Goal: Task Accomplishment & Management: Complete application form

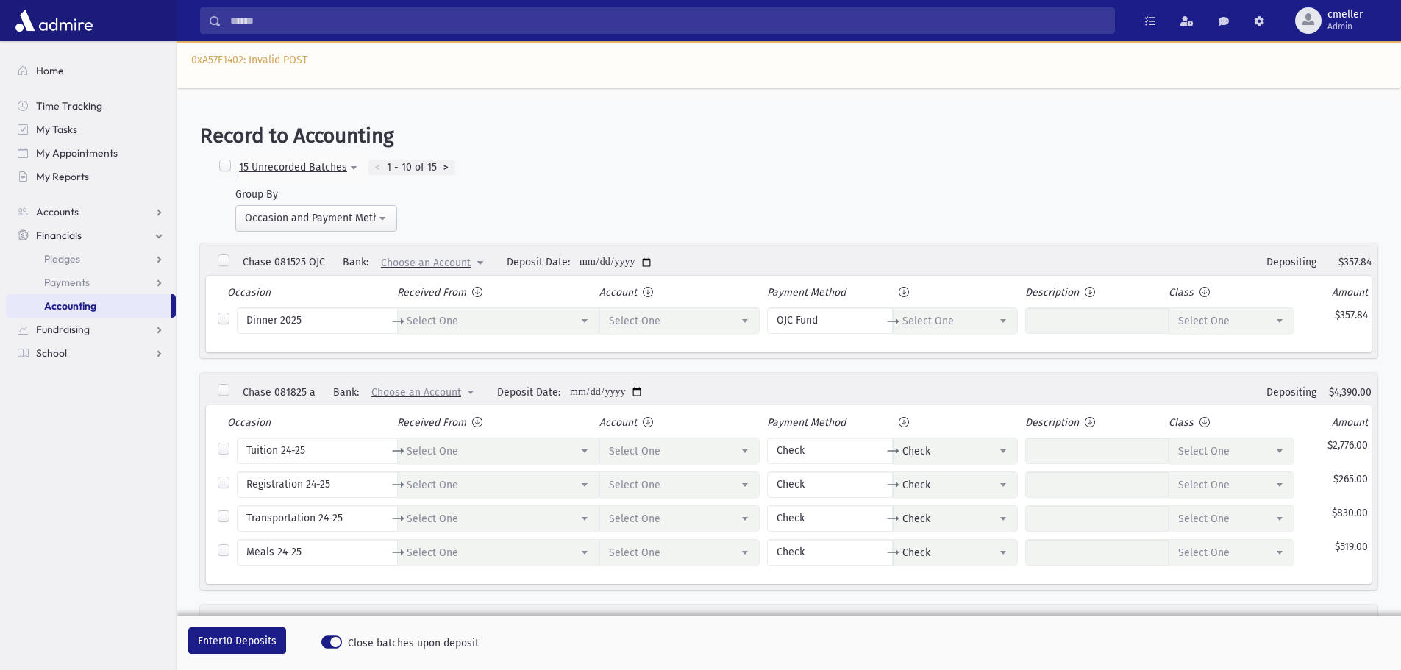
select select
select select "*"
select select
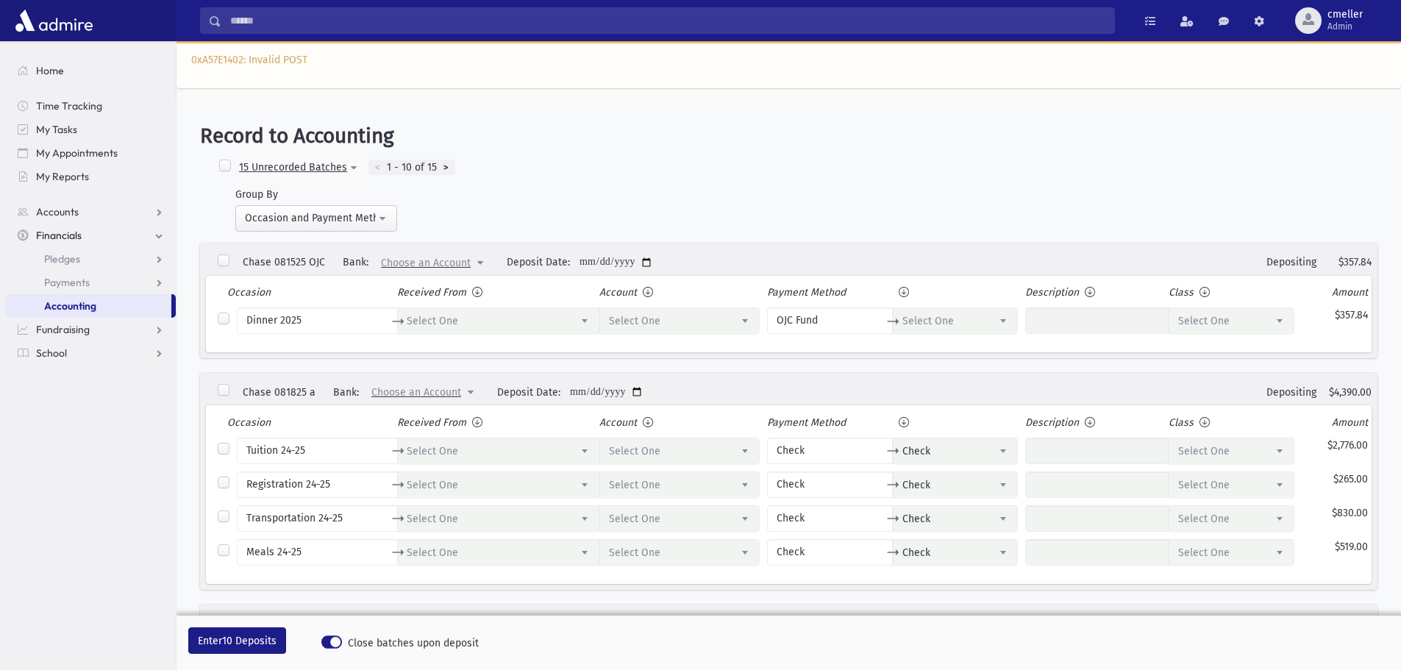
select select "*"
select select
select select "*"
select select
select select "*"
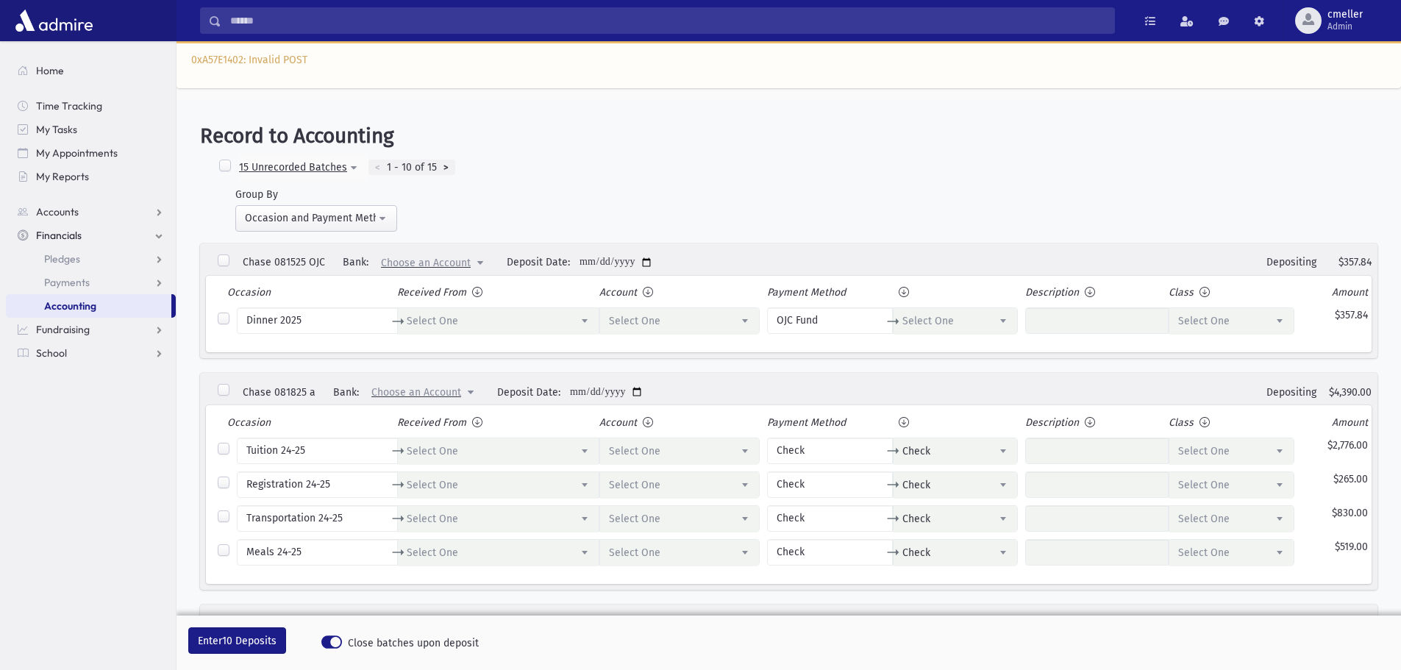
select select
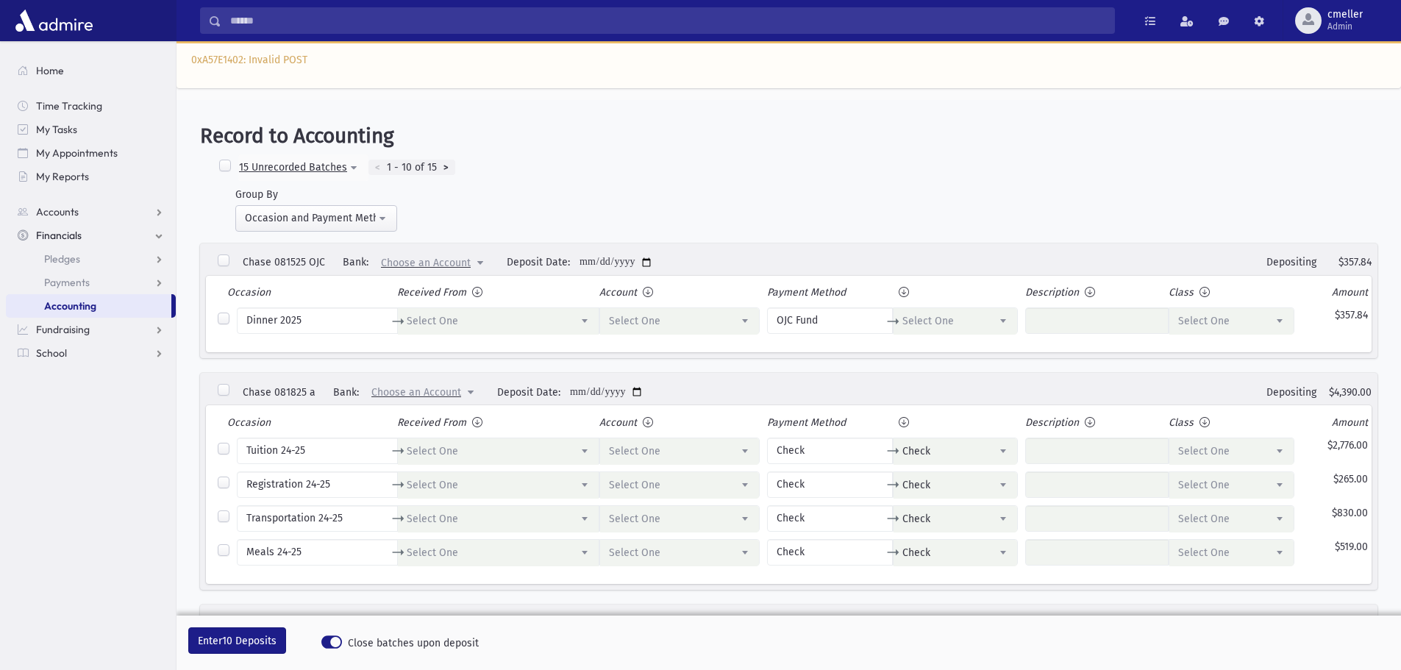
select select
select select "*"
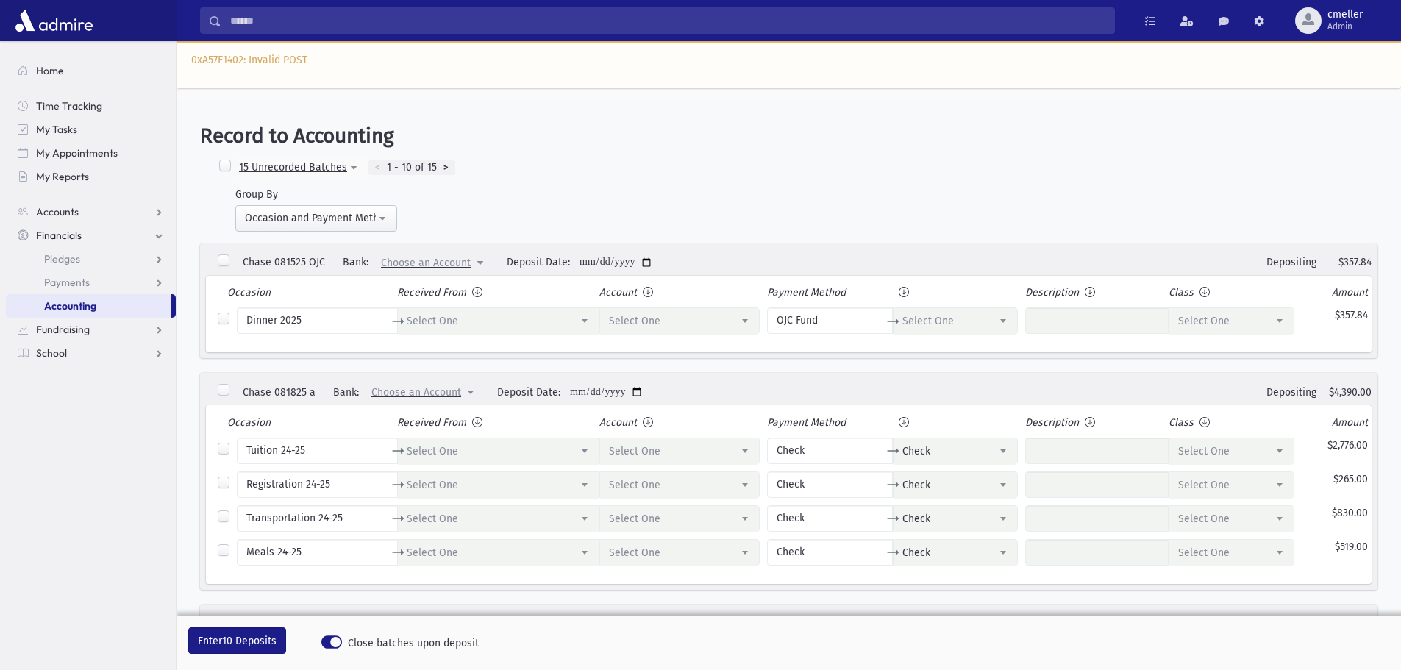
select select
select select "*"
select select
select select "*"
select select
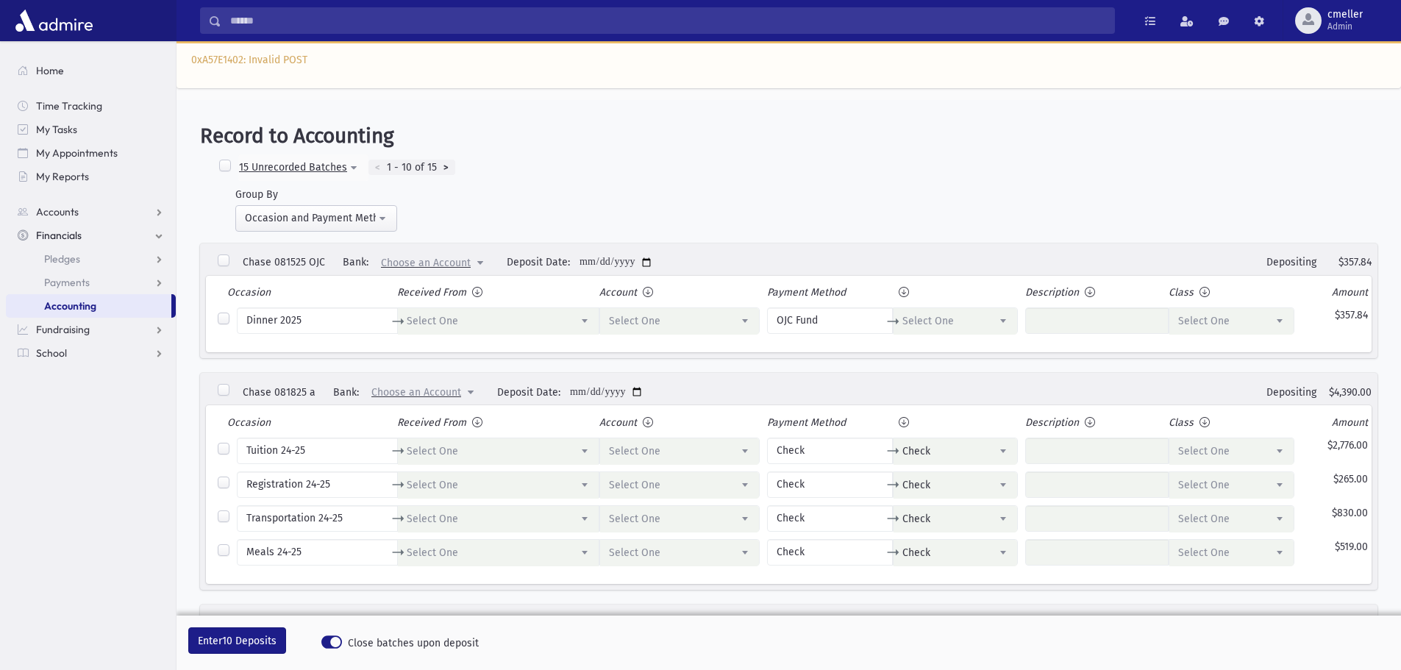
select select "*"
select select
select select "*"
select select
select select "*"
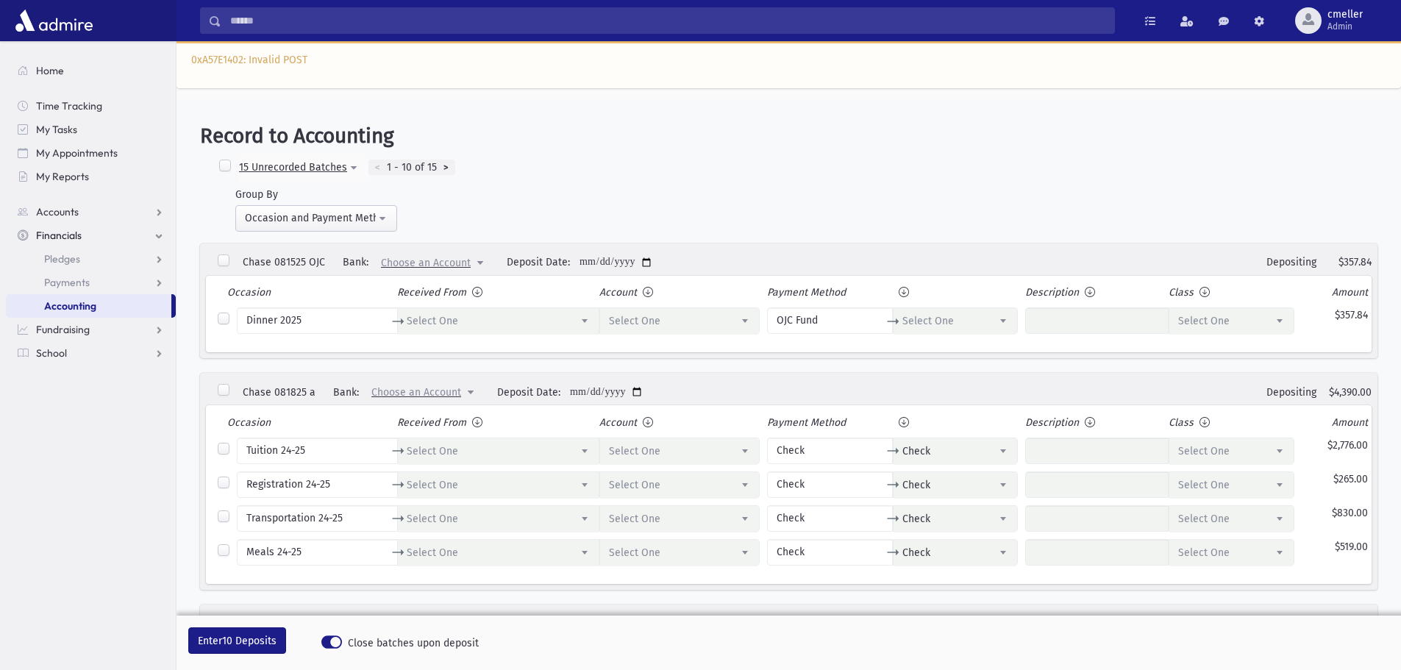
select select
select select "*"
select select
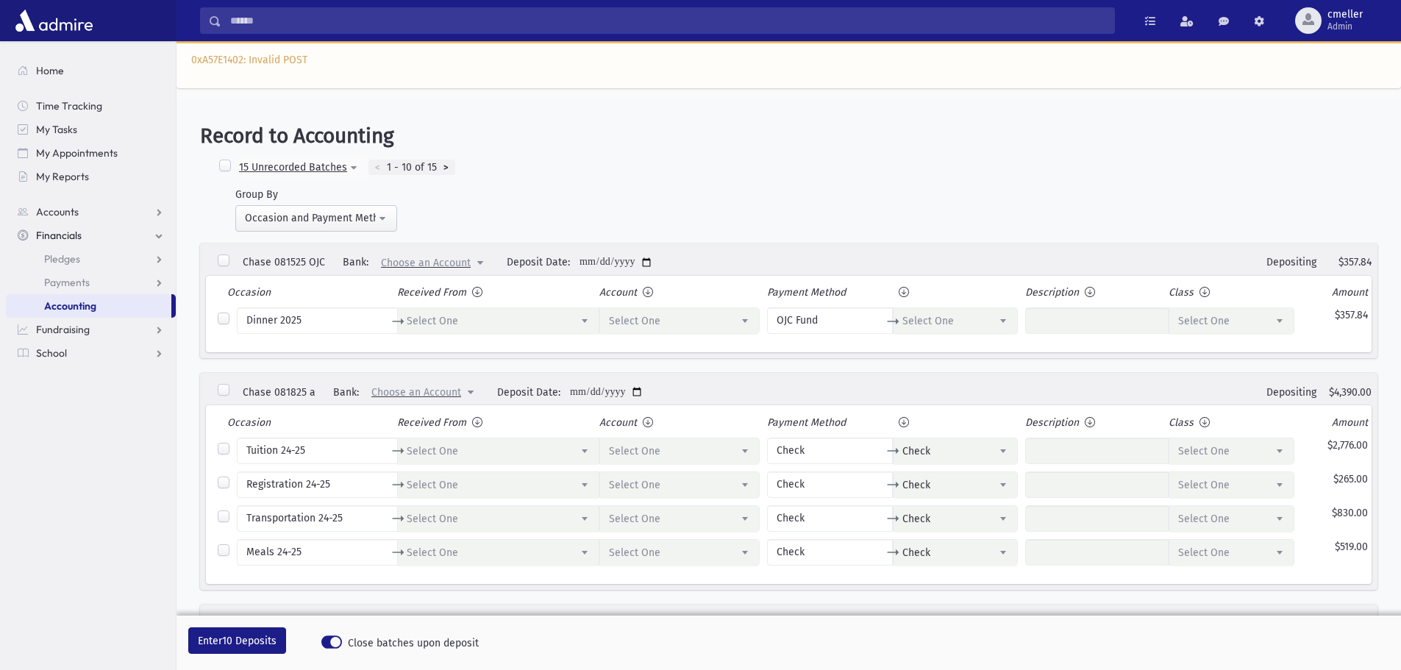
select select
select select "*"
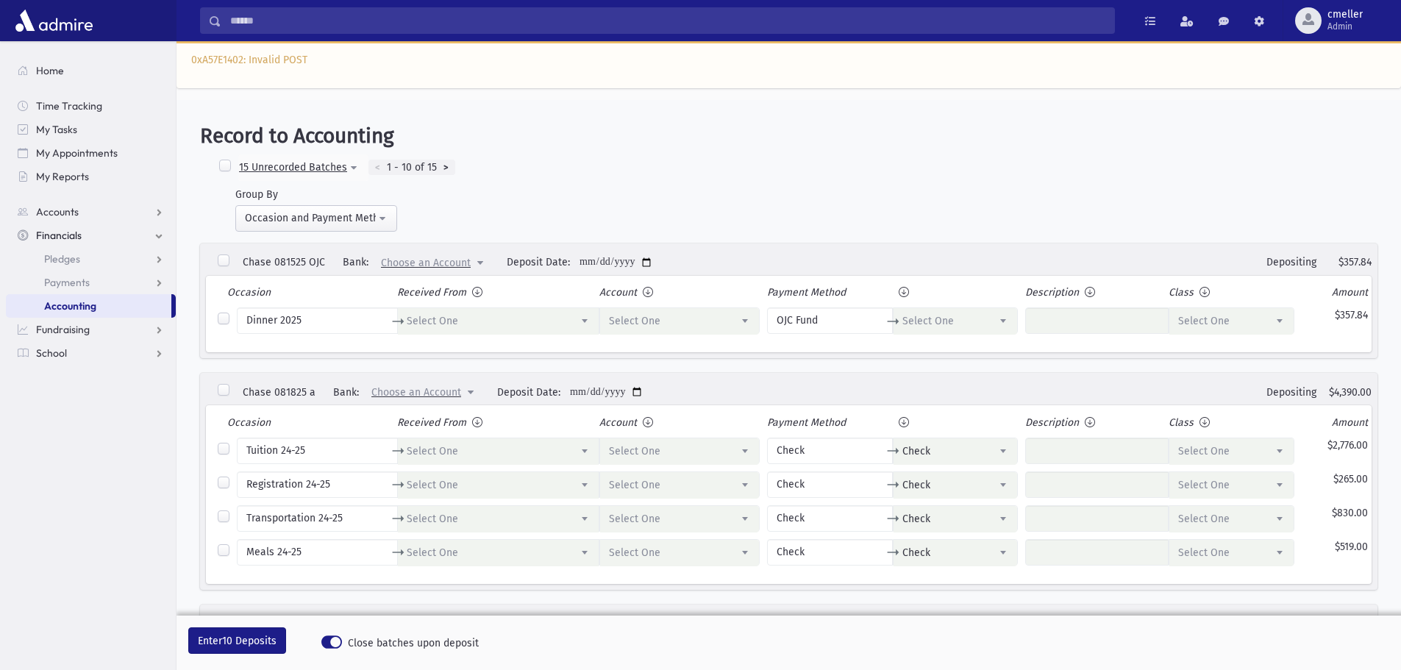
select select
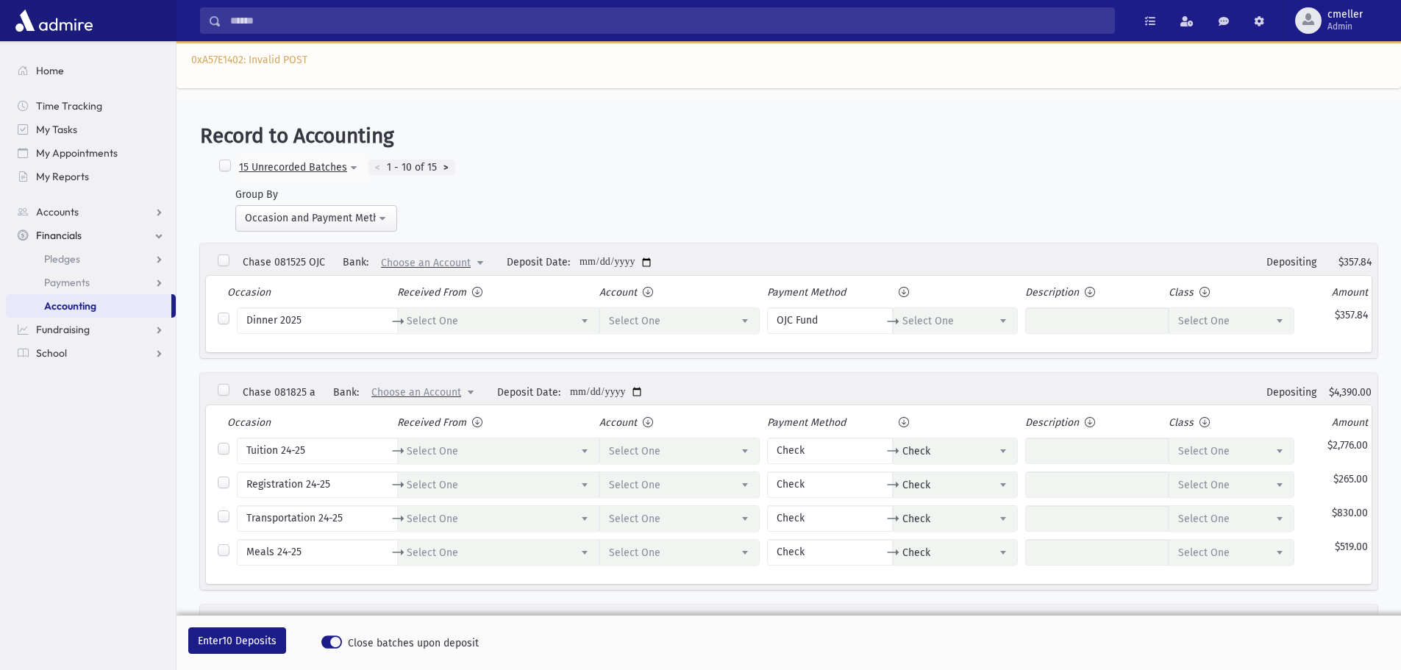
select select
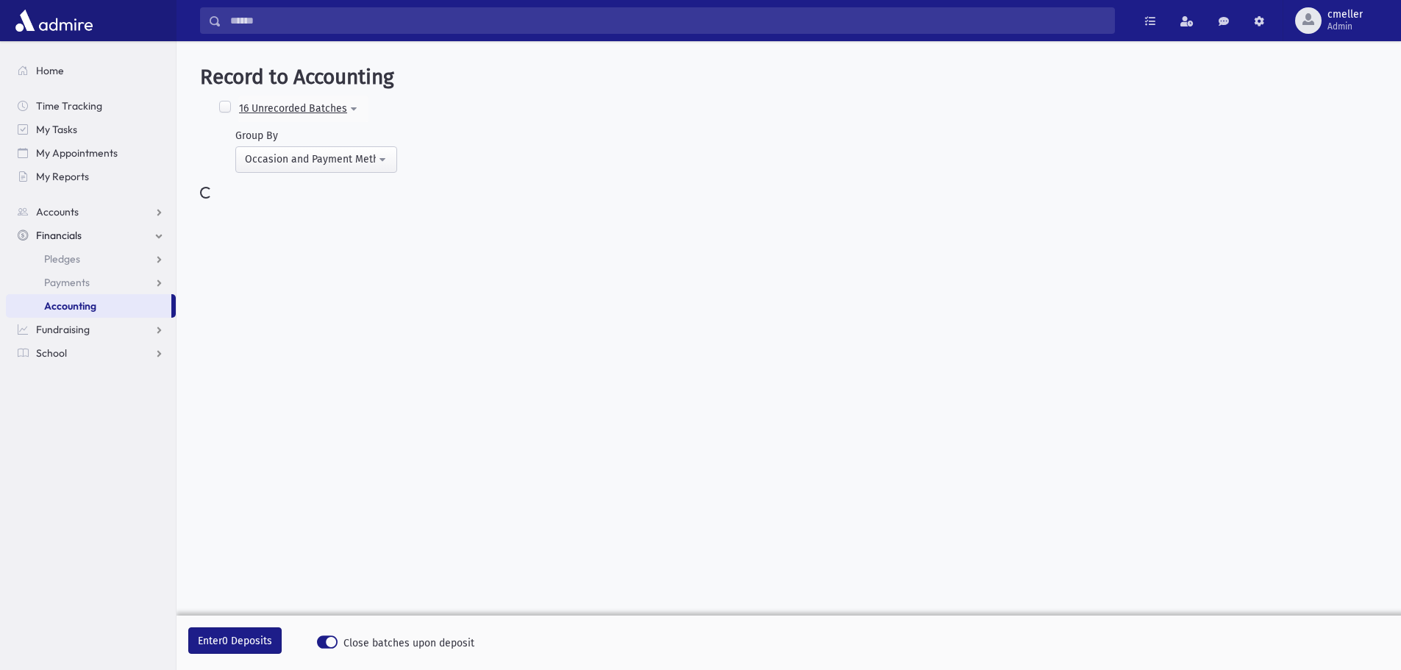
select select
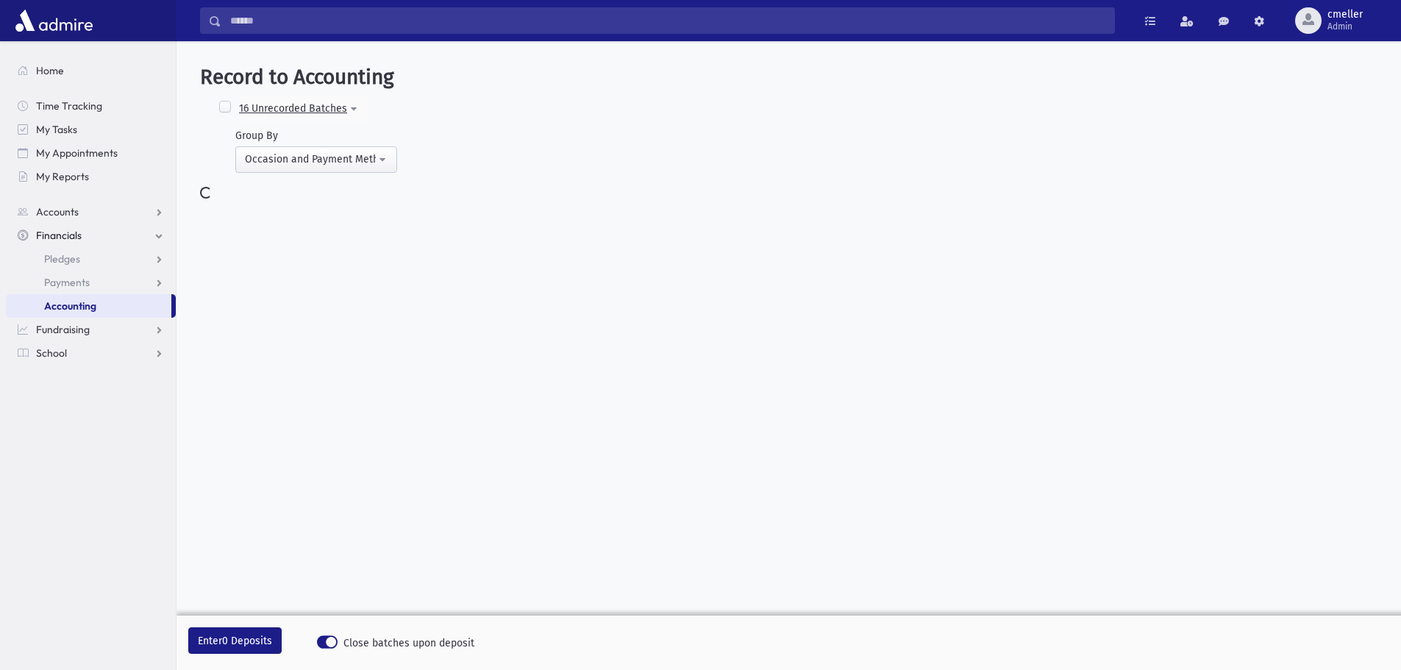
select select "*"
select select
select select "*"
select select
select select "*"
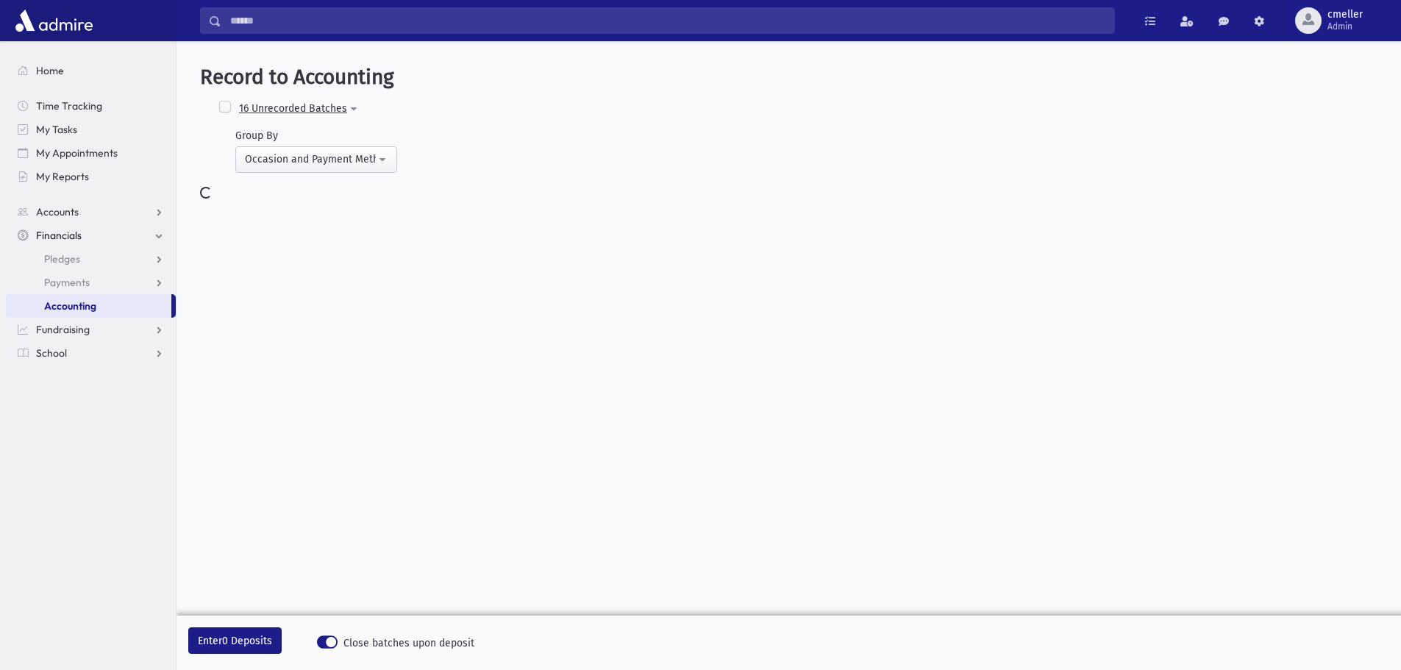
select select
select select "*"
select select
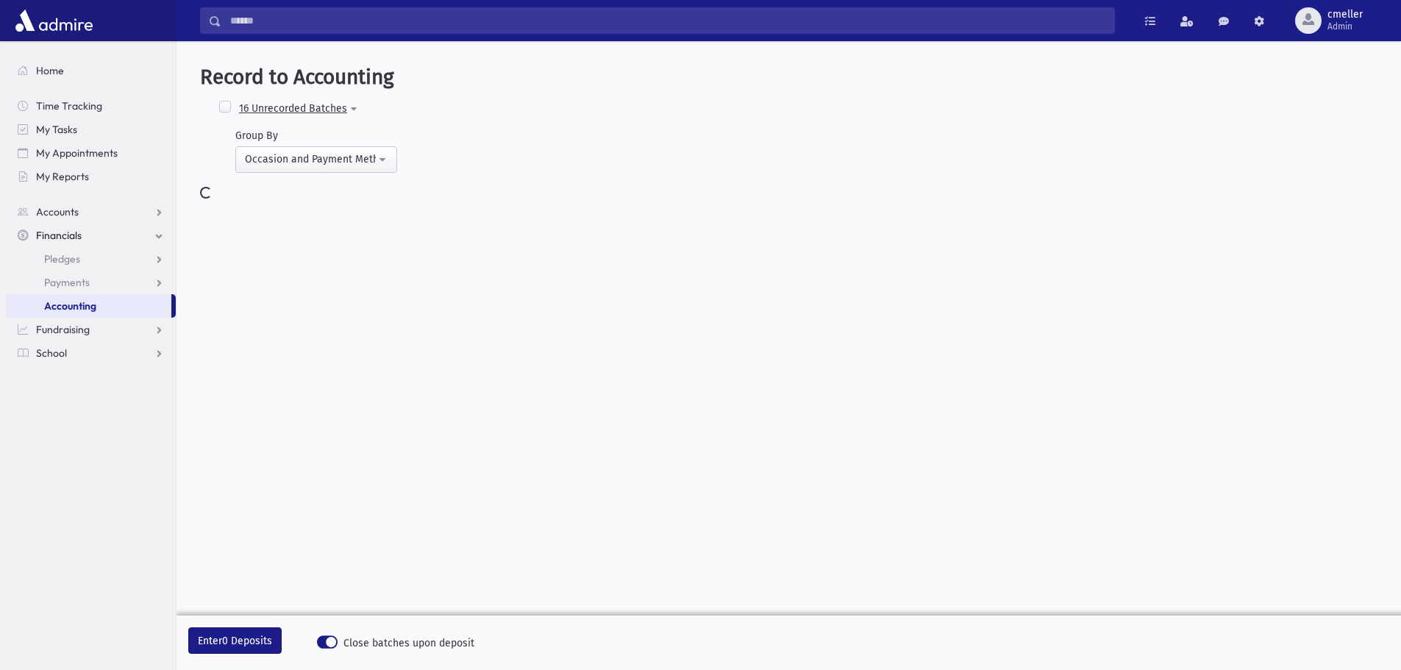
select select
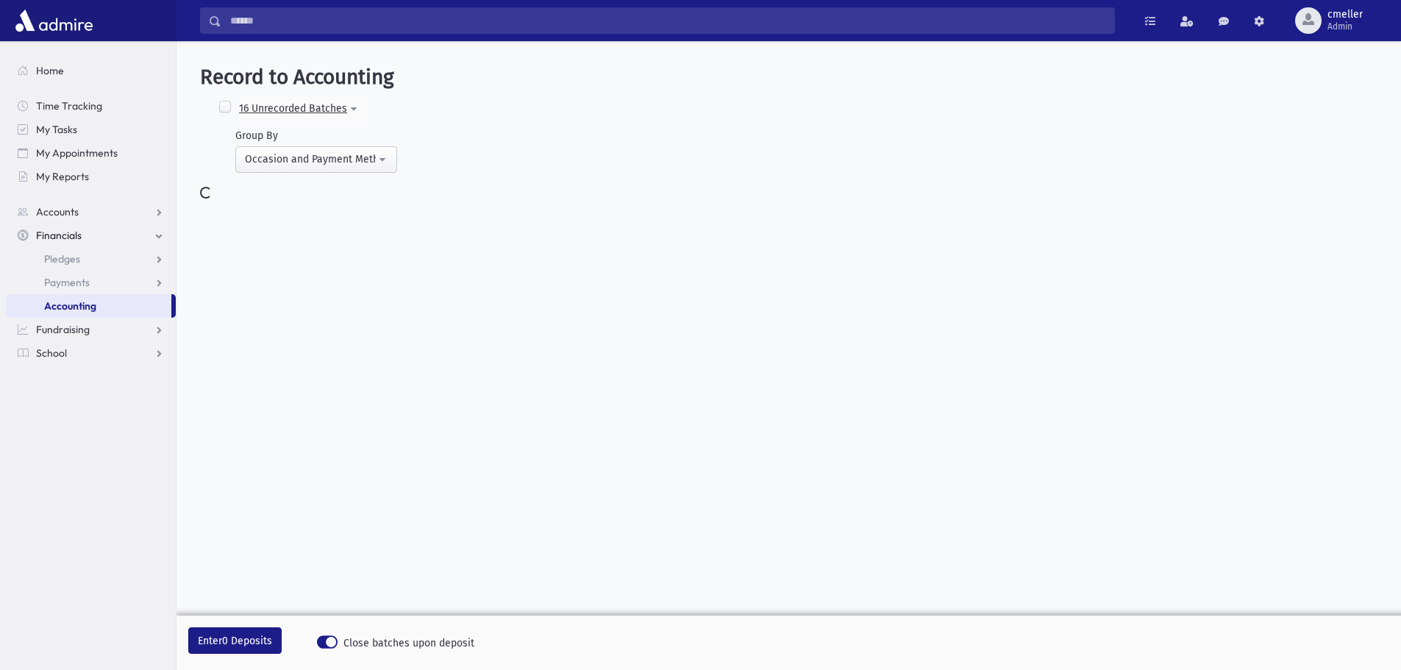
select select
select select "*"
select select
select select "*"
select select
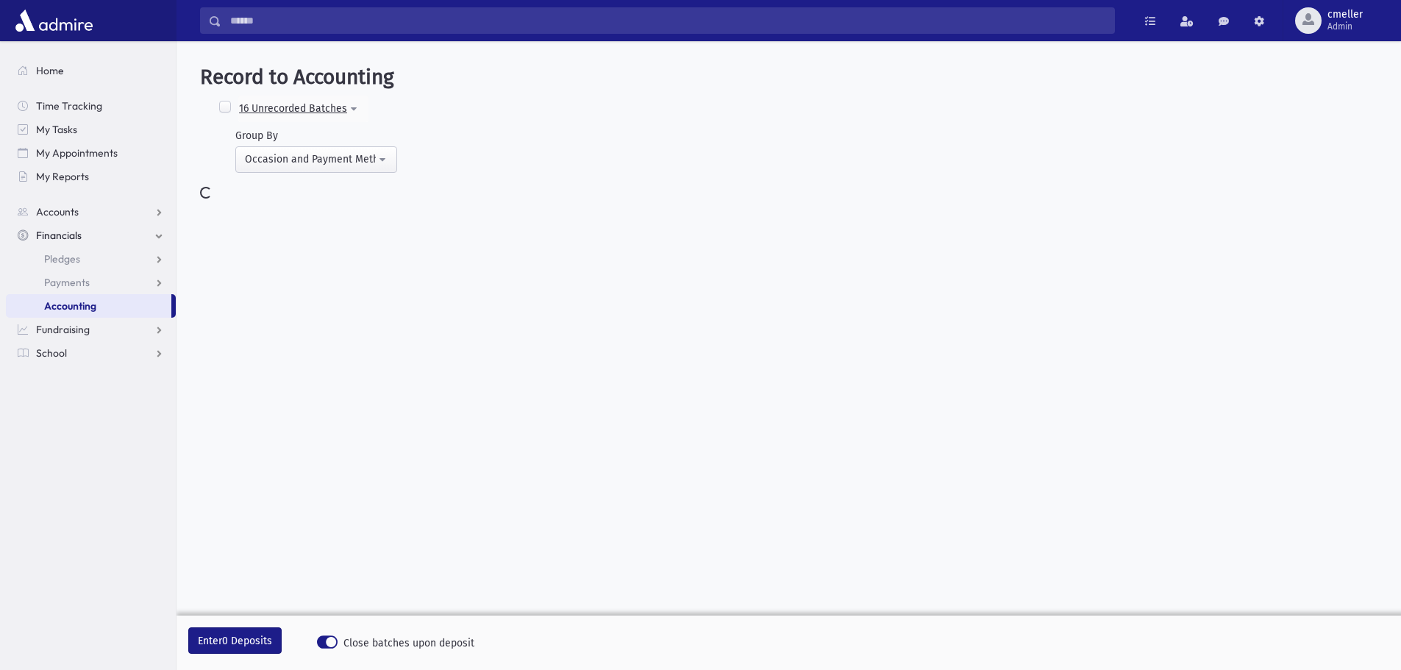
select select "*"
select select
select select "*"
select select
select select "*"
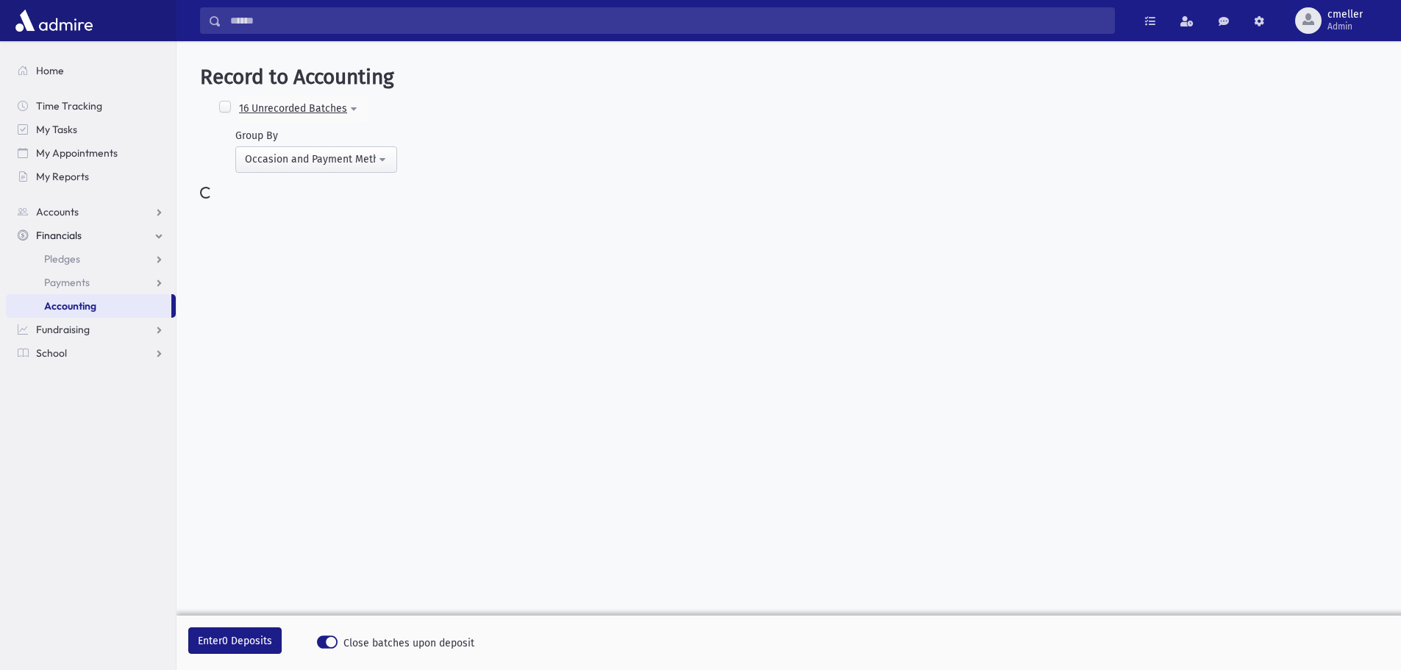
select select
select select "*"
select select
select select "*"
select select
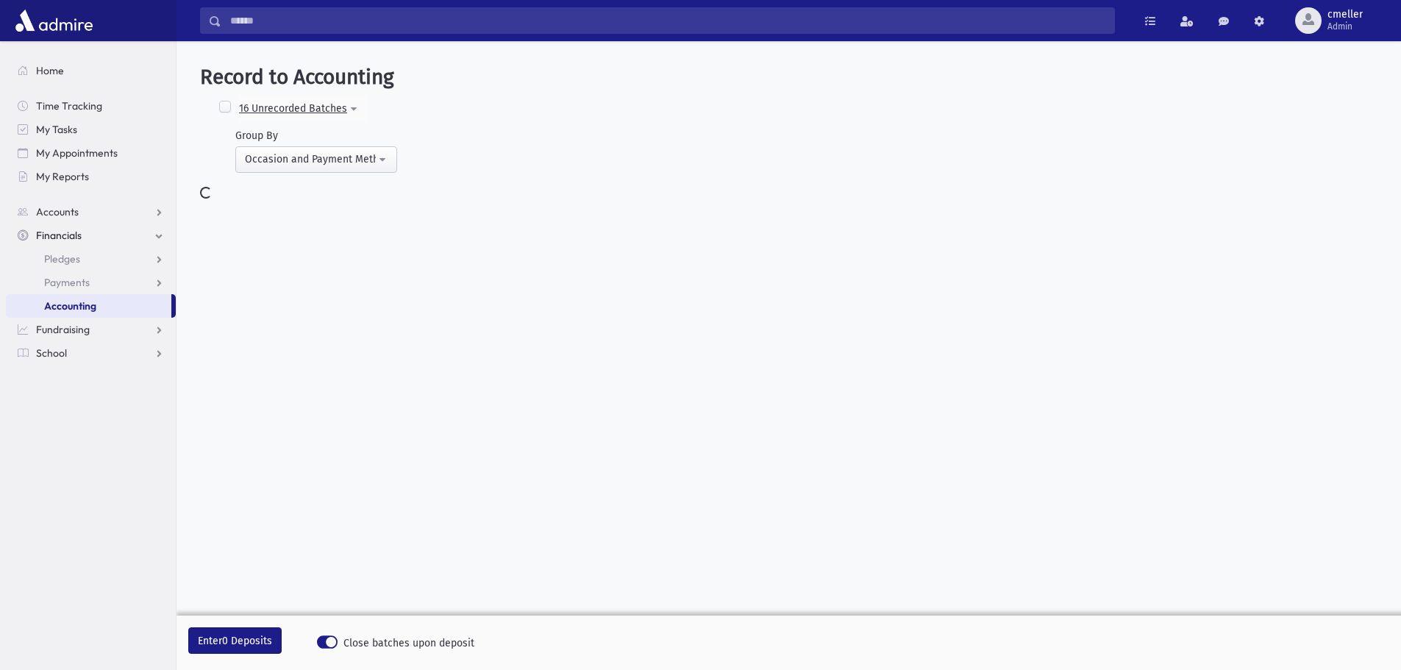
select select
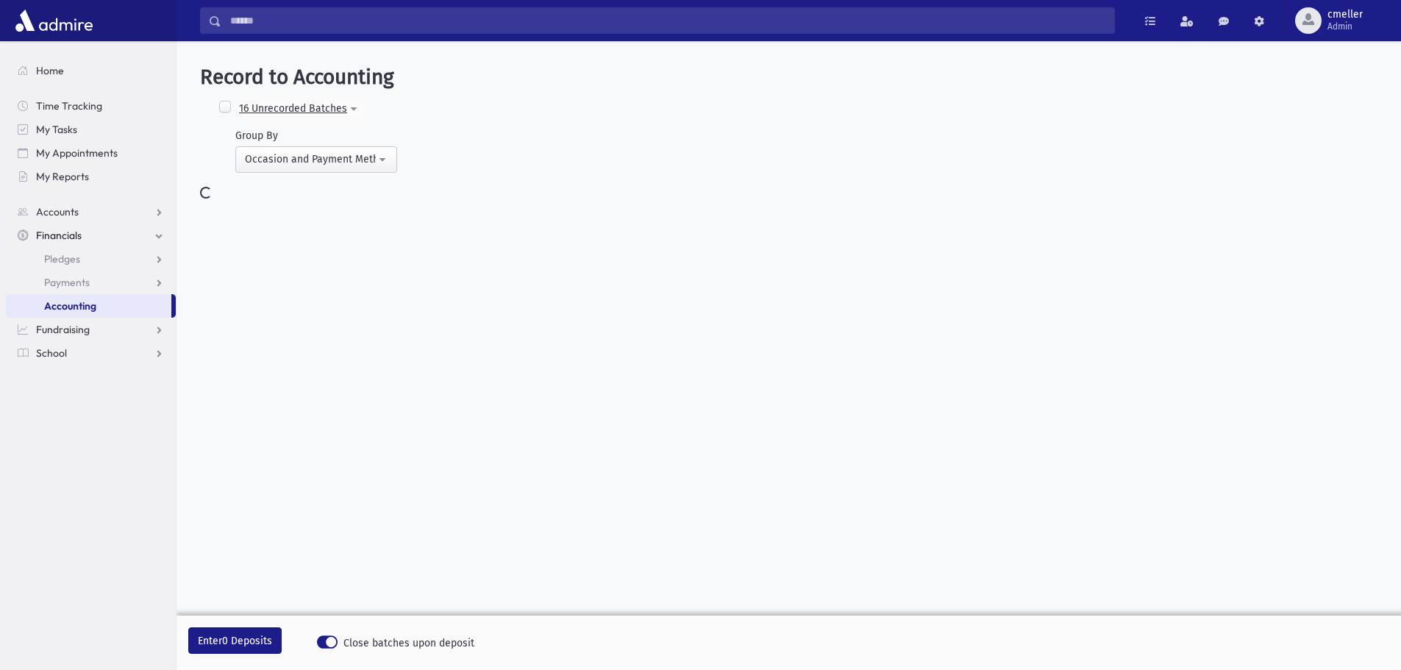
select select
select select "*"
select select
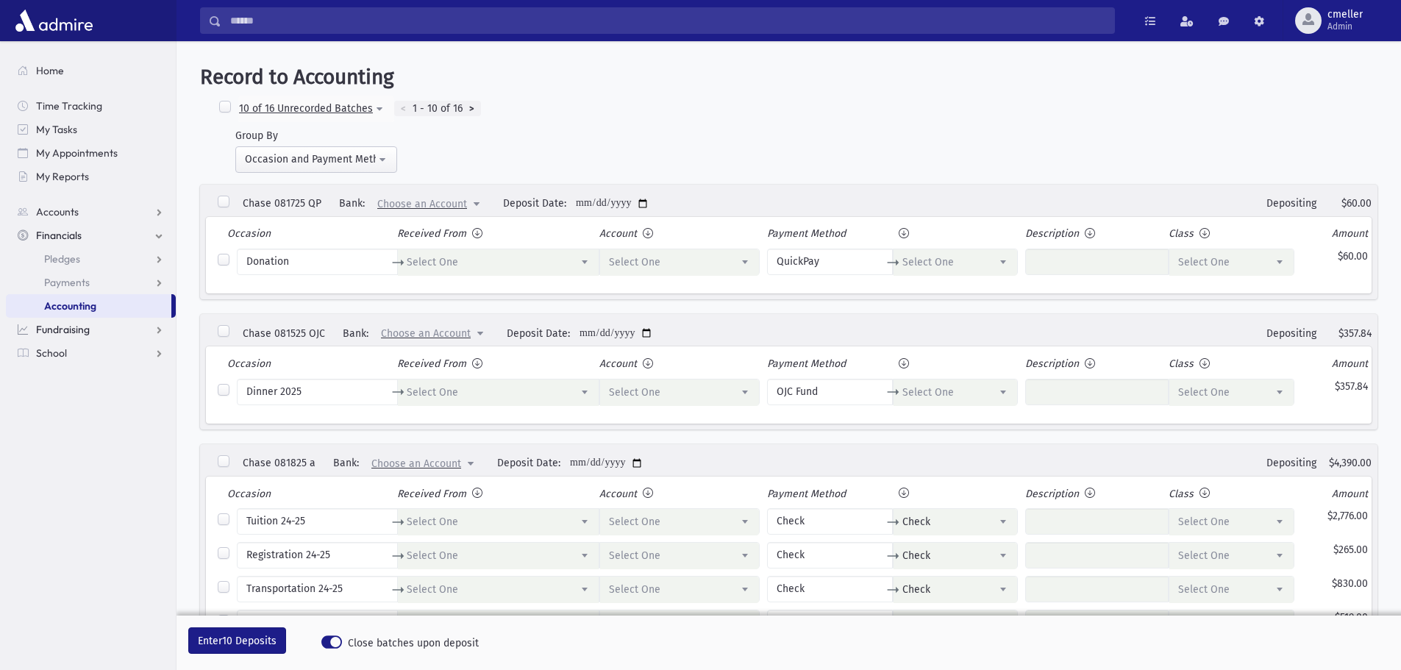
click at [71, 333] on span "Fundraising" at bounding box center [63, 329] width 54 height 13
click span "Financials"
click span "Accounting"
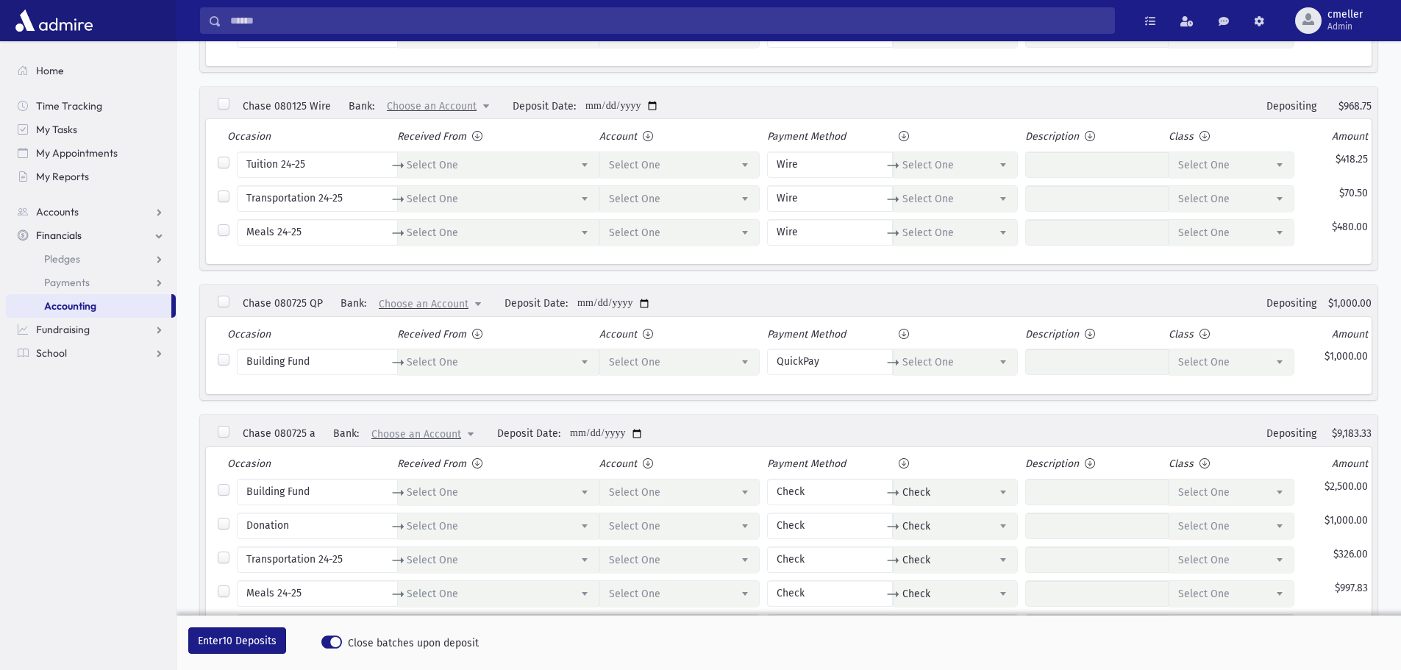
scroll to position [661, 0]
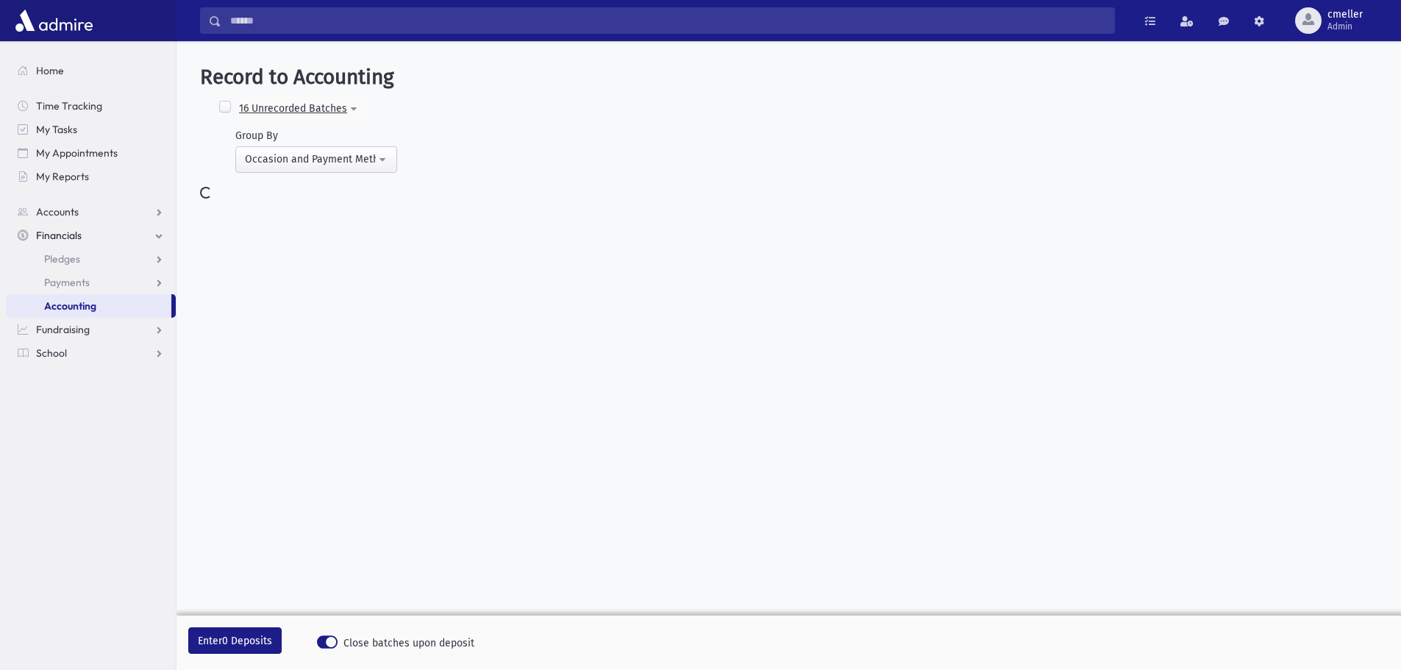
select select
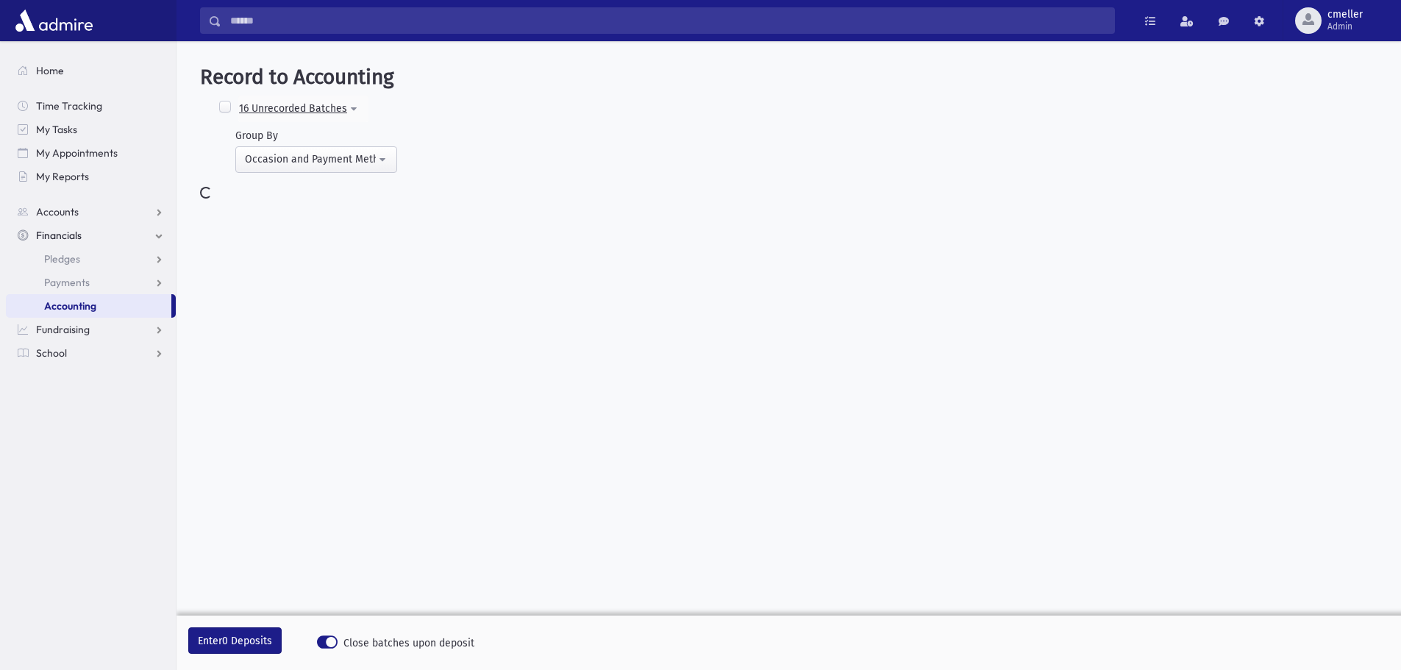
select select "*"
select select
select select "*"
select select
select select "*"
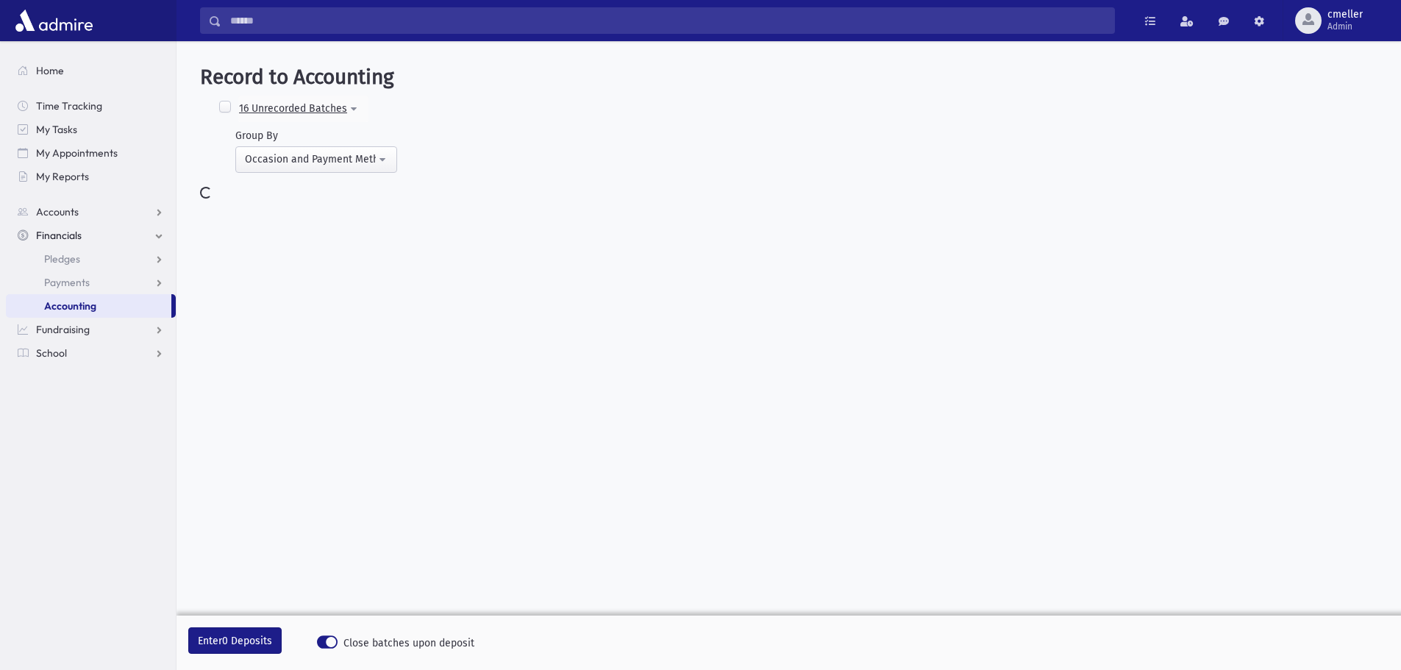
select select
select select "*"
select select
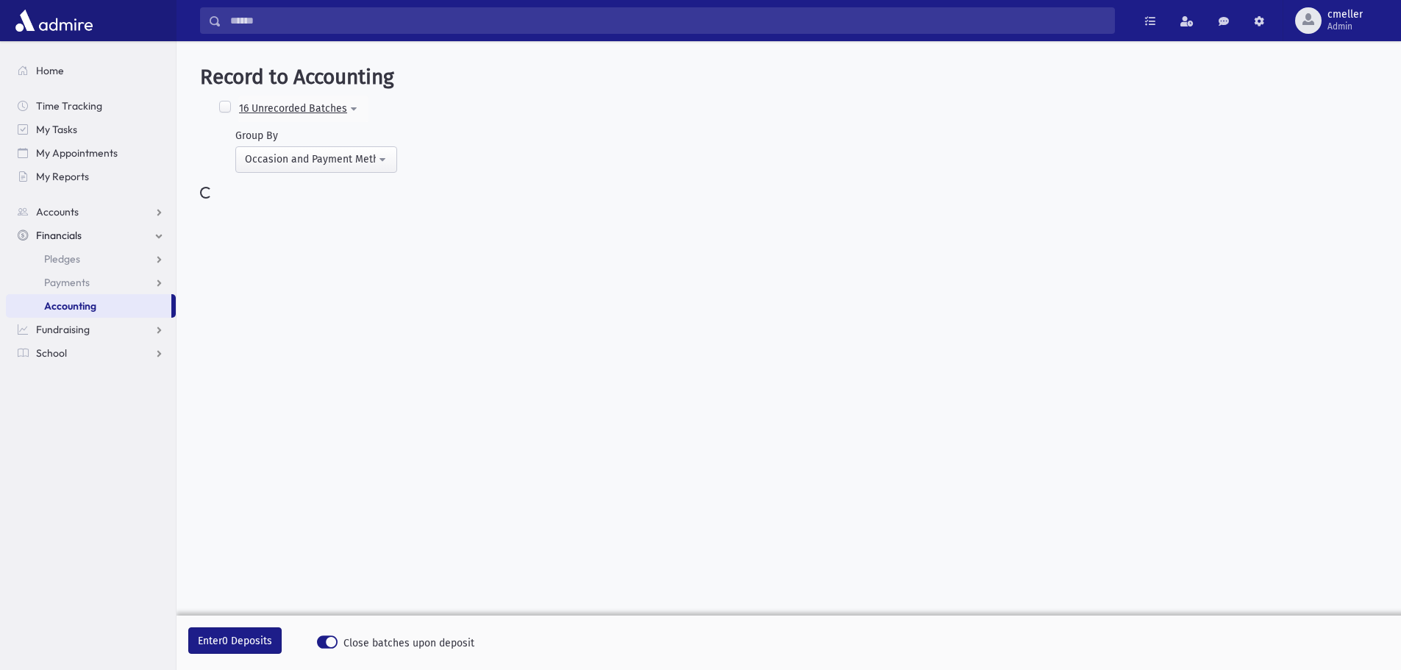
select select
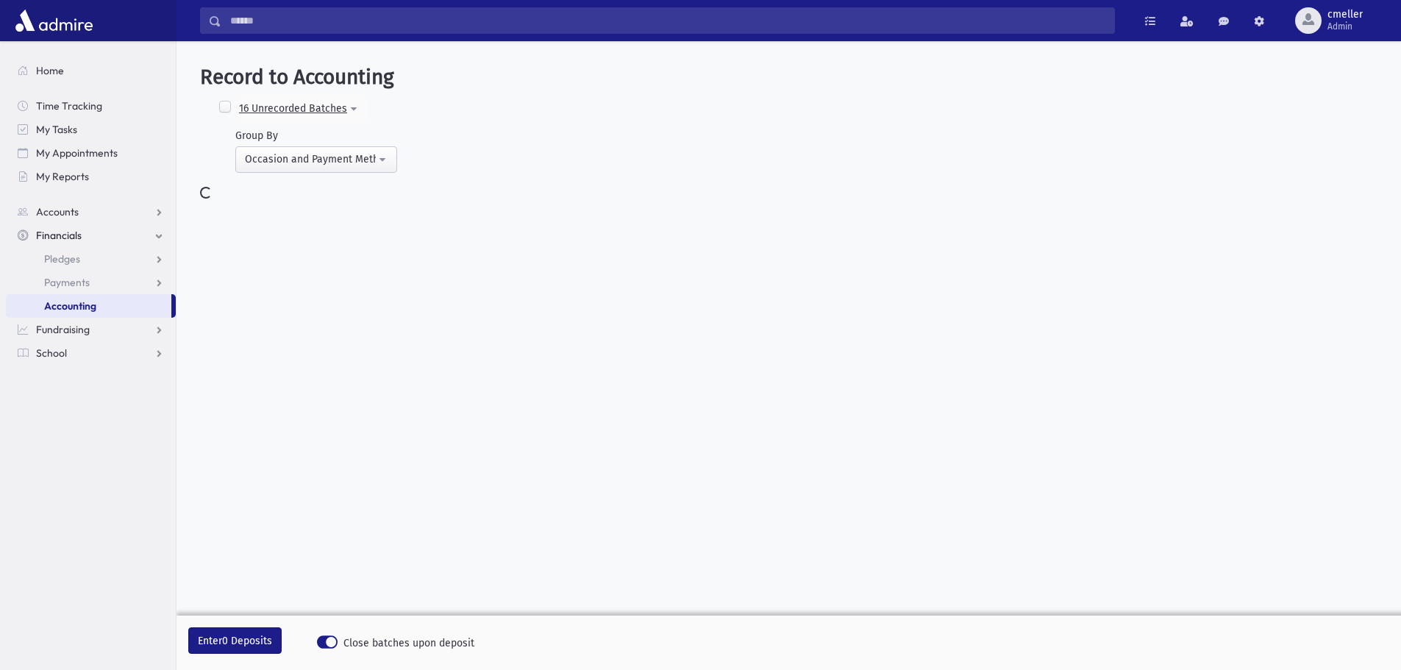
select select
select select "*"
select select
select select "*"
select select
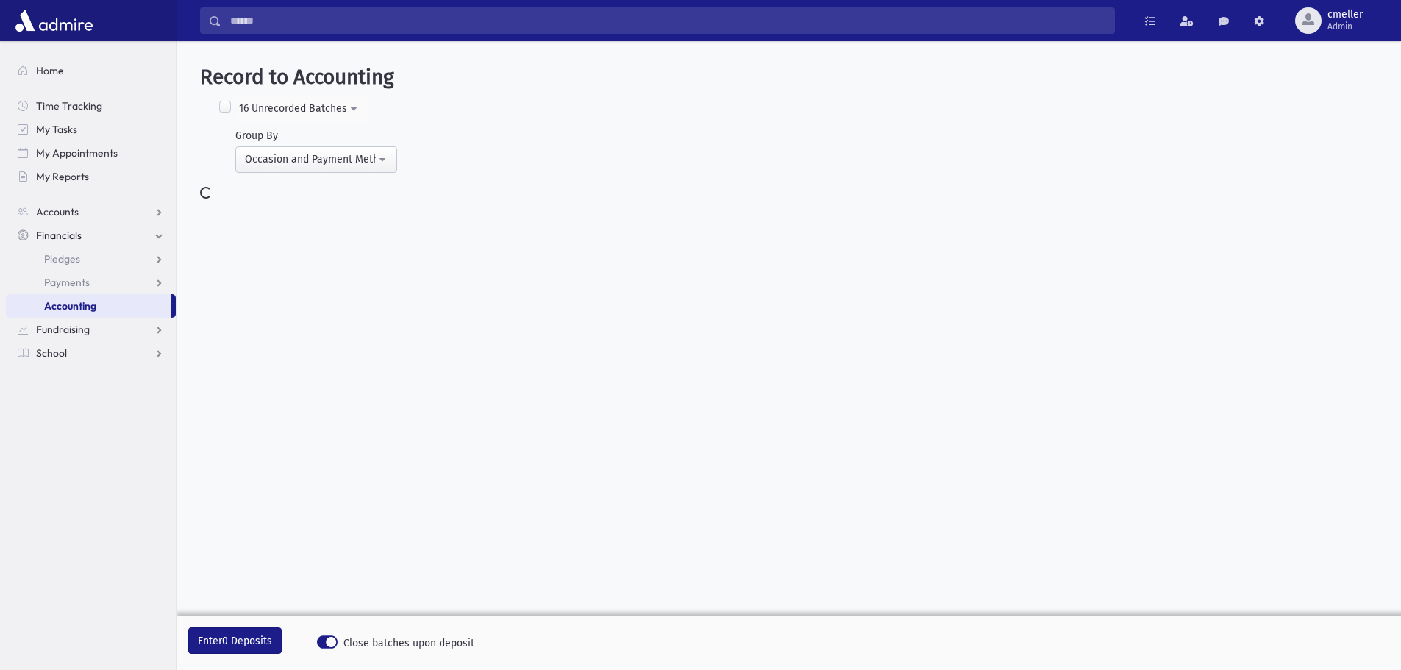
select select "*"
select select
select select "*"
select select
select select "*"
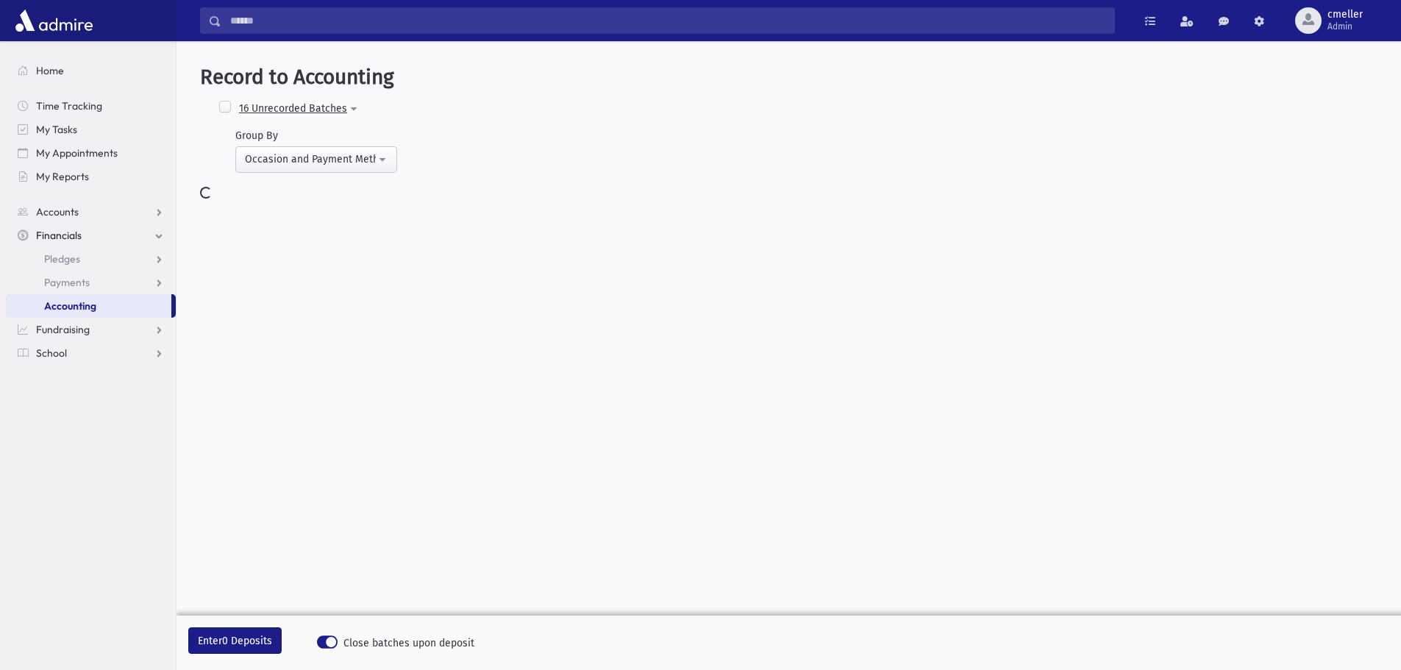
select select
select select "*"
select select
select select "*"
select select
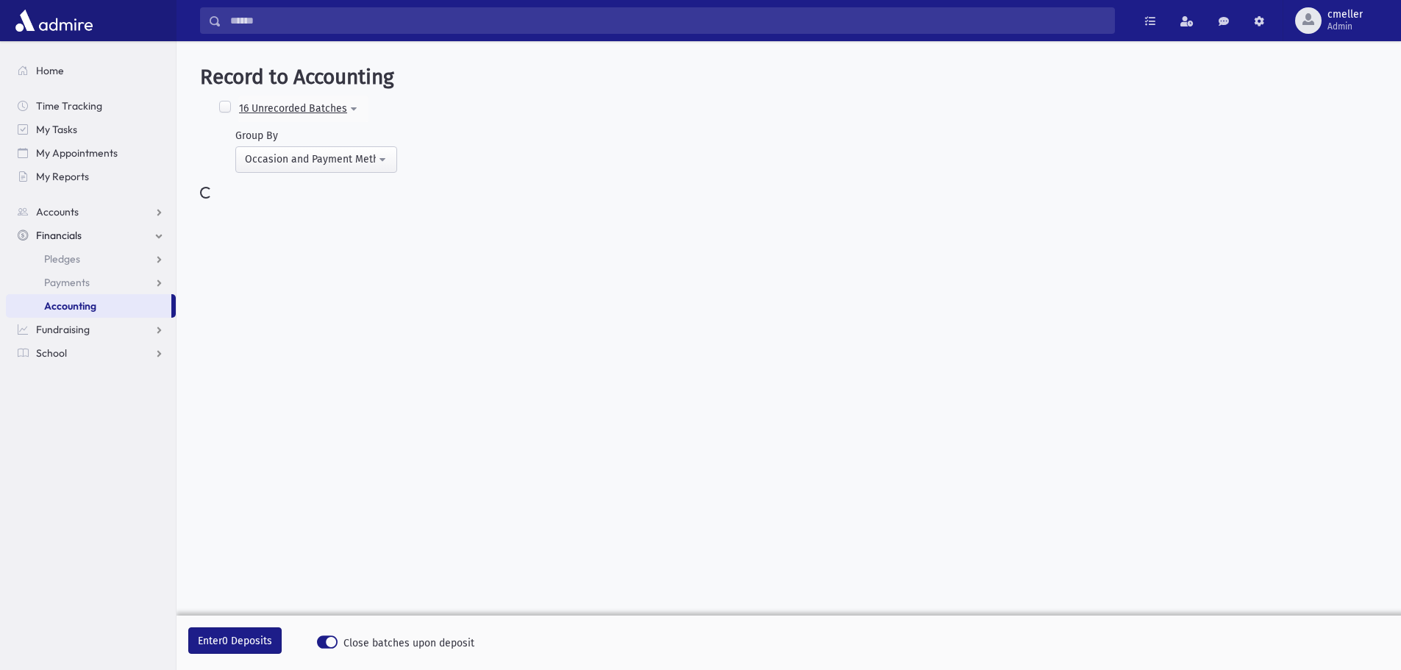
select select
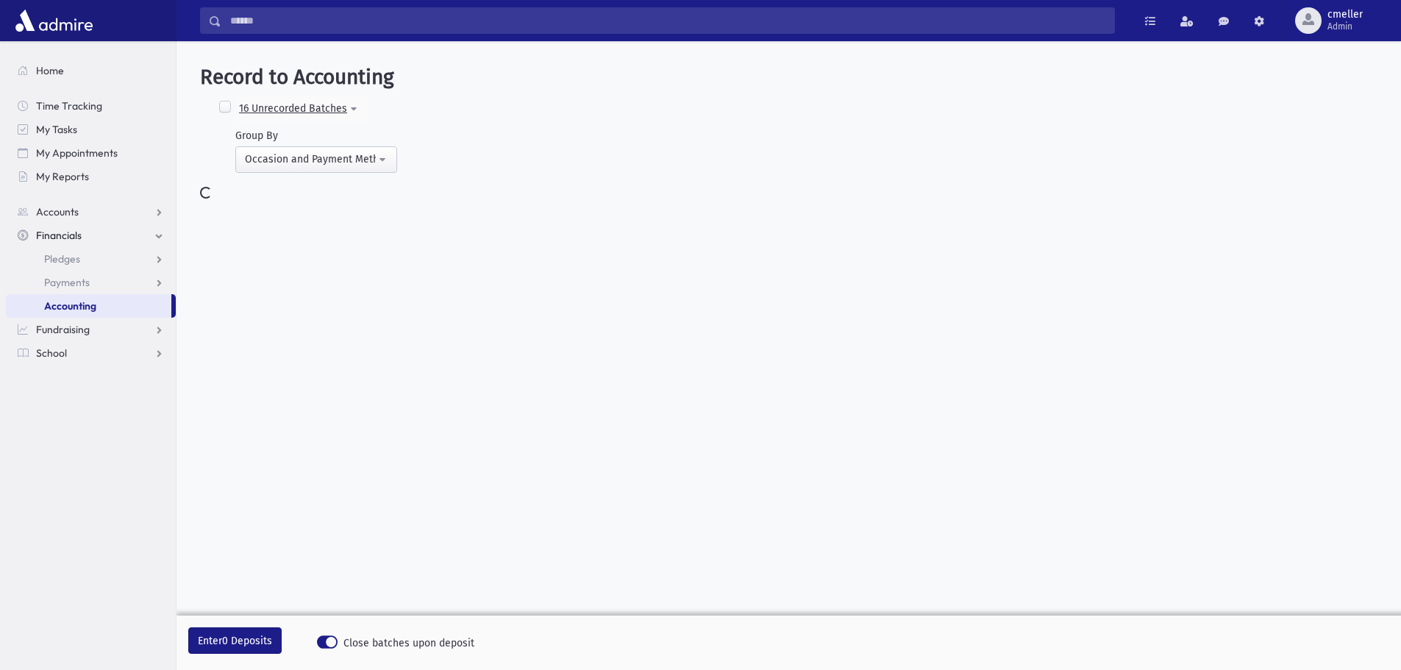
select select
select select "*"
select select
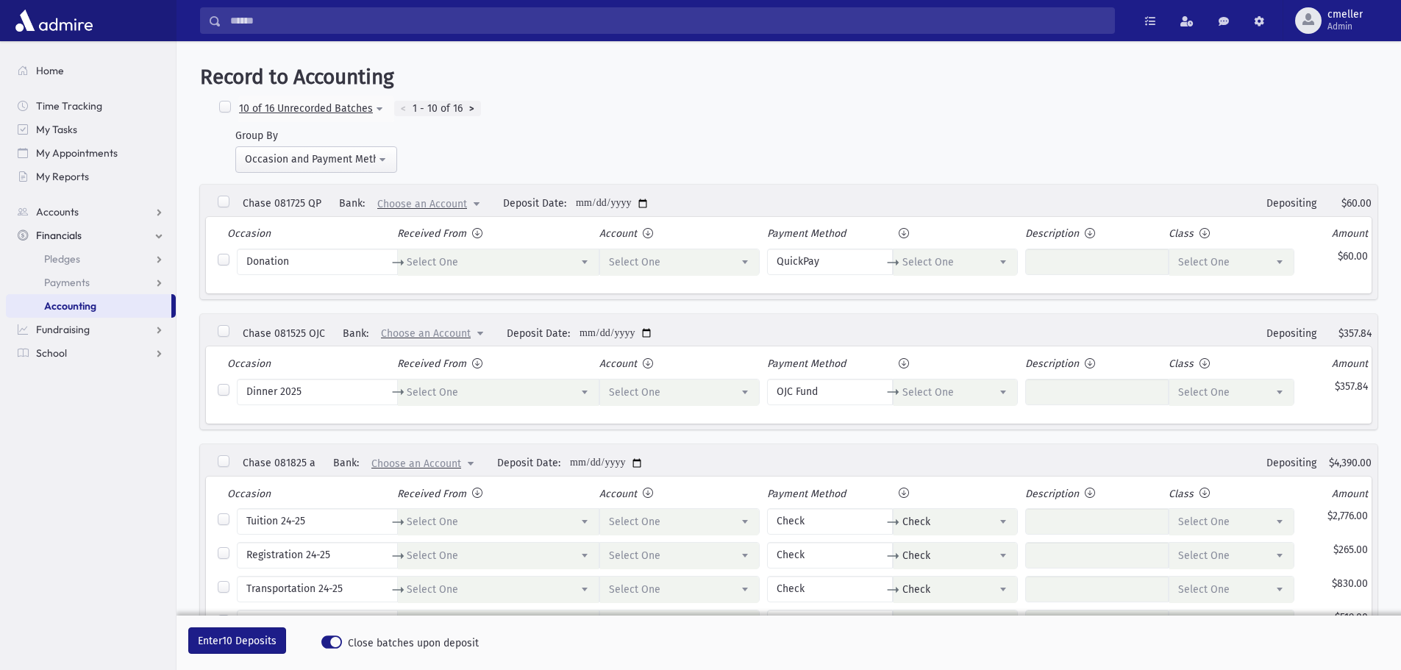
click at [221, 107] on label at bounding box center [225, 107] width 15 height 15
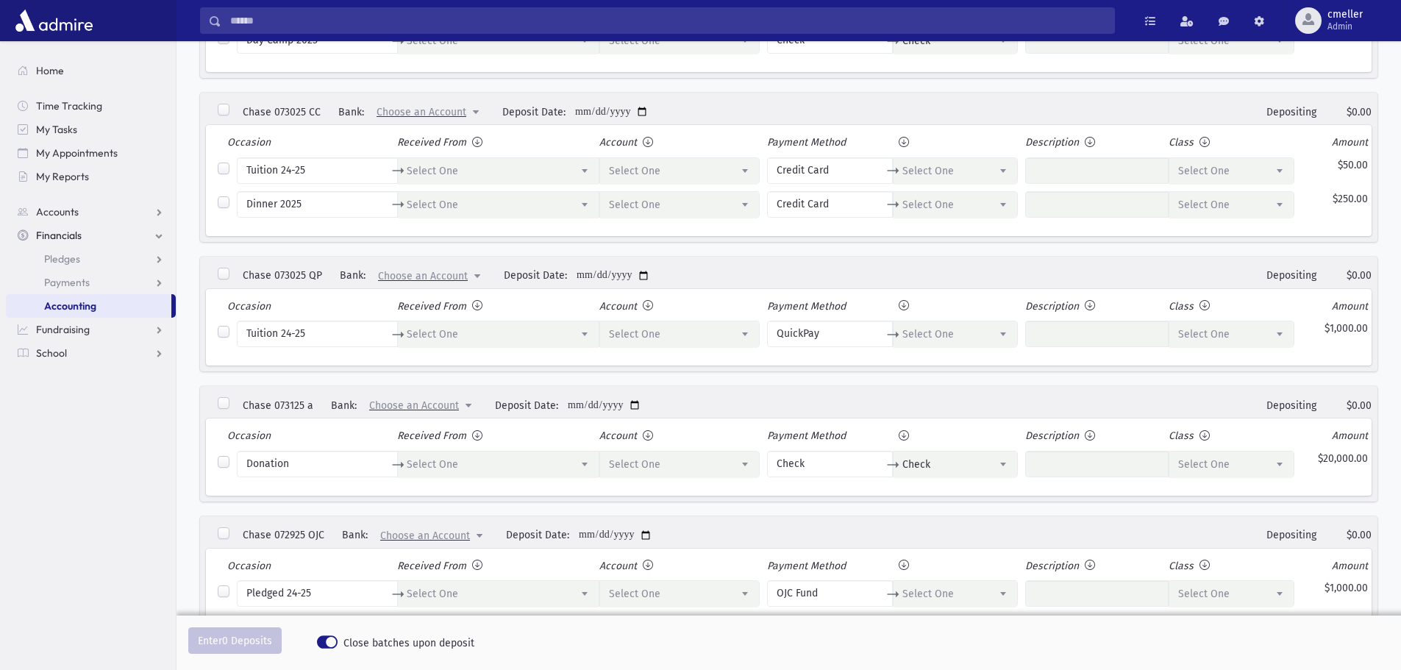
scroll to position [1271, 0]
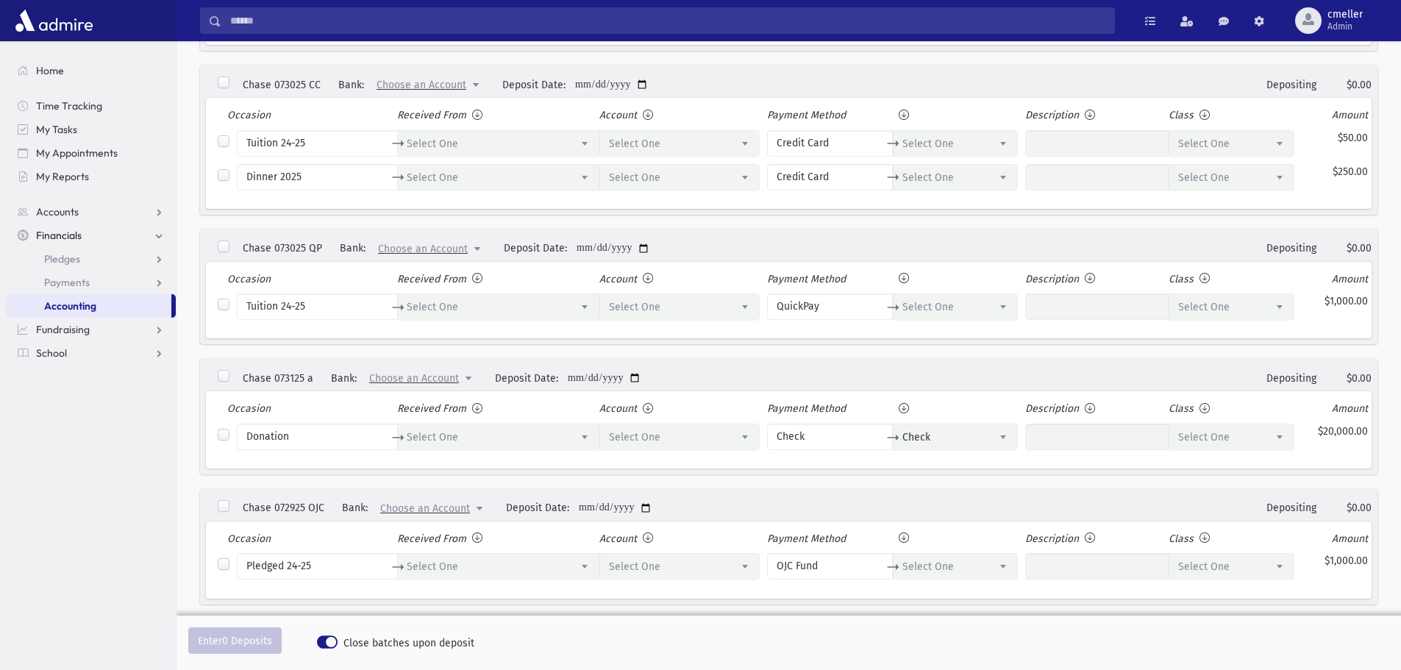
click at [229, 375] on label at bounding box center [223, 376] width 15 height 15
click at [419, 381] on span "Choose an Account" at bounding box center [414, 378] width 90 height 13
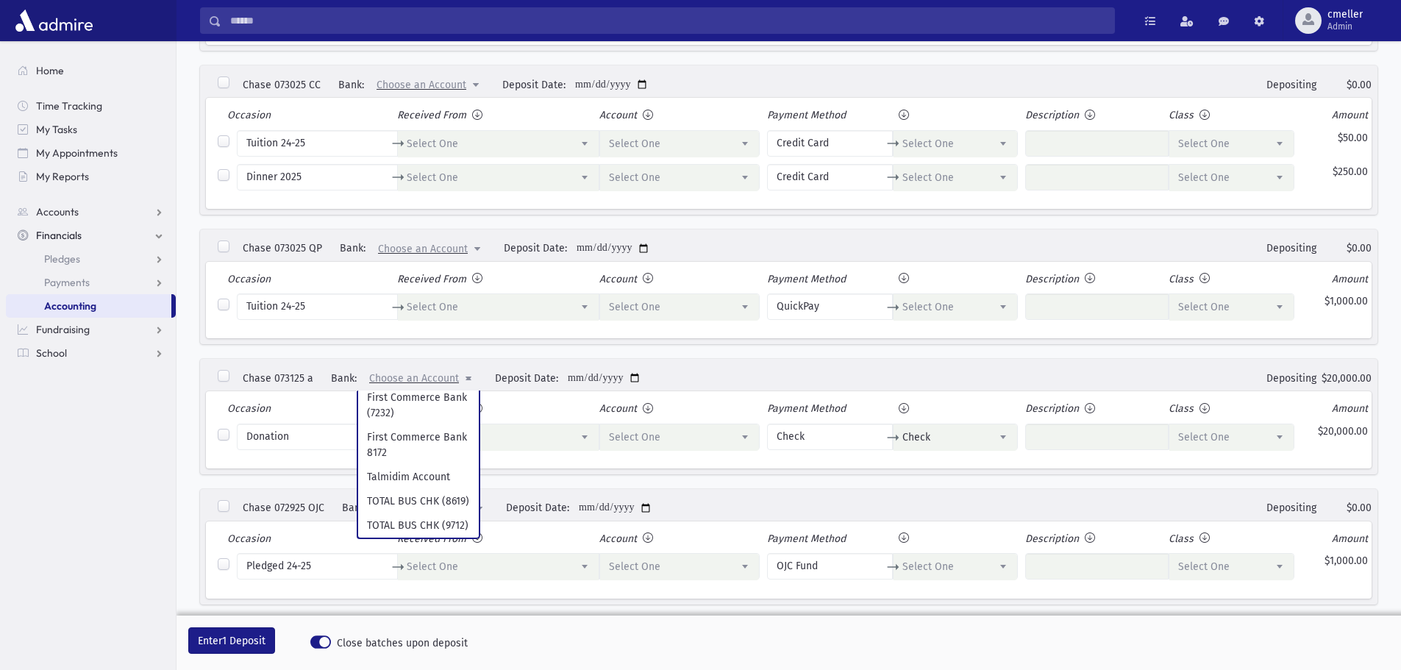
scroll to position [124, 0]
select link "***"
click at [630, 439] on span "Select One" at bounding box center [634, 437] width 51 height 13
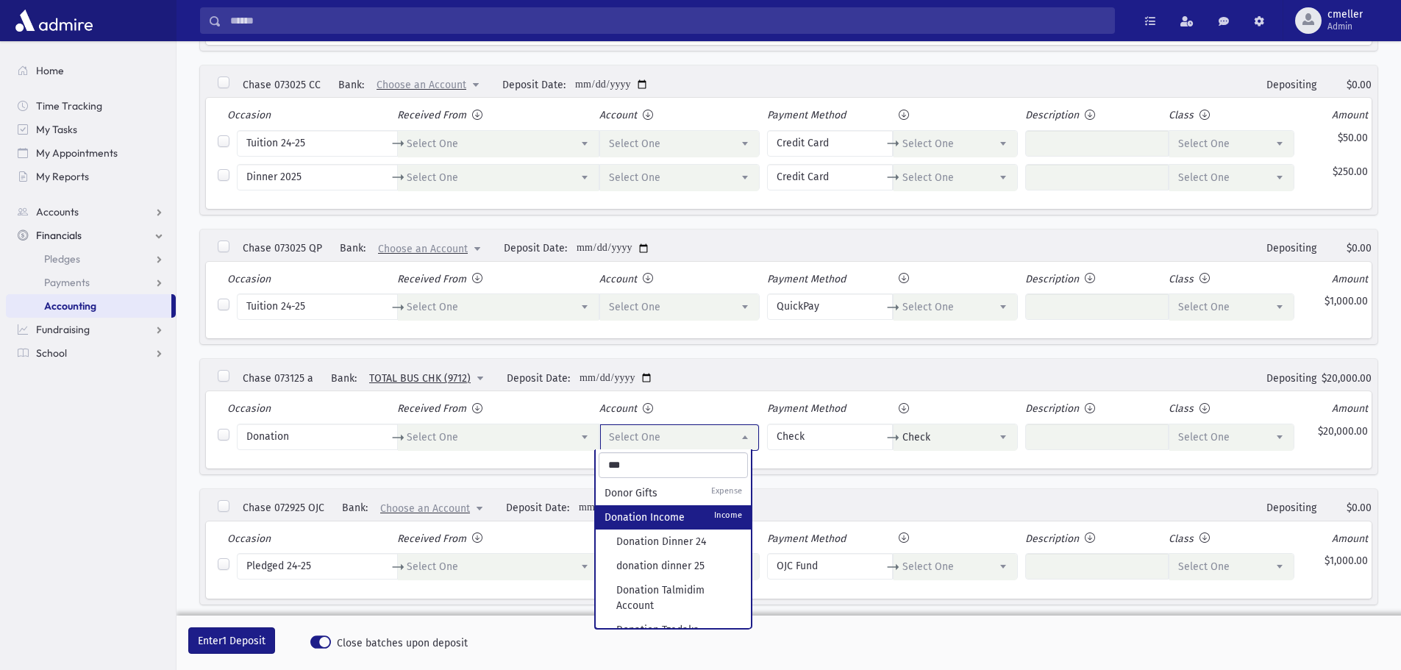
type input "***"
select select "**"
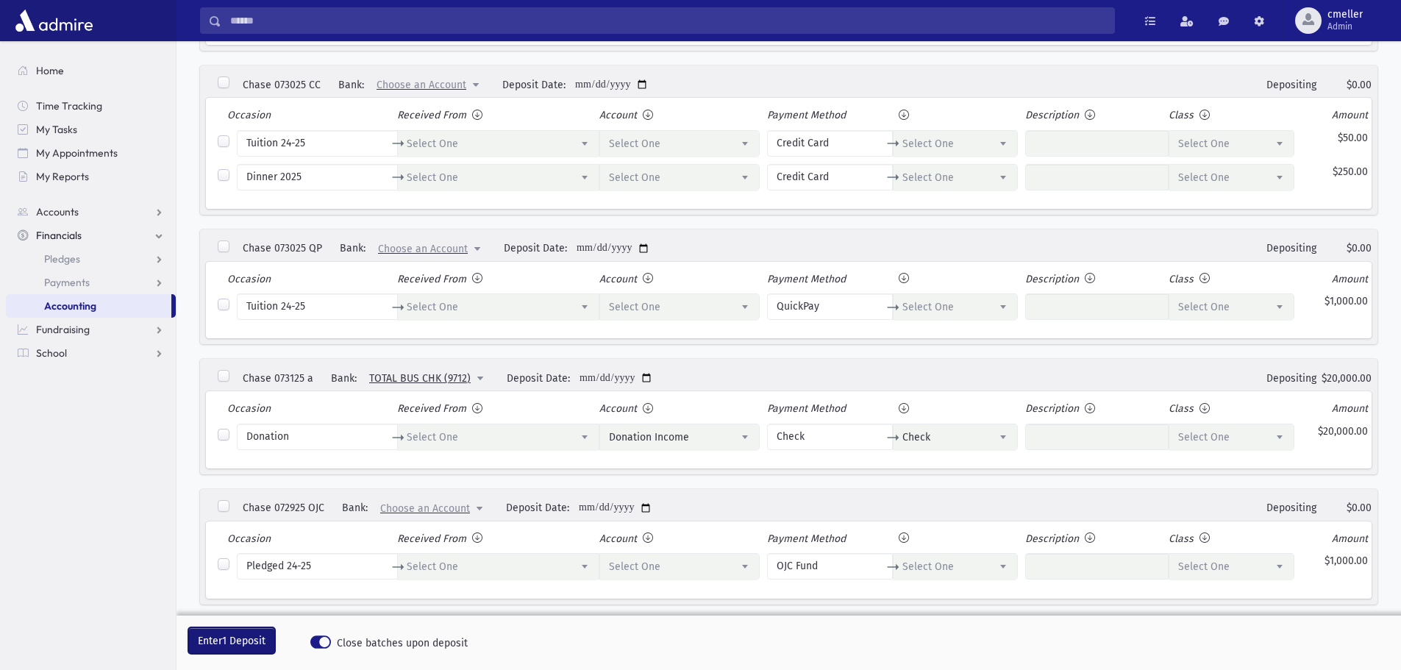
click at [241, 637] on span "1 Deposit" at bounding box center [243, 641] width 43 height 13
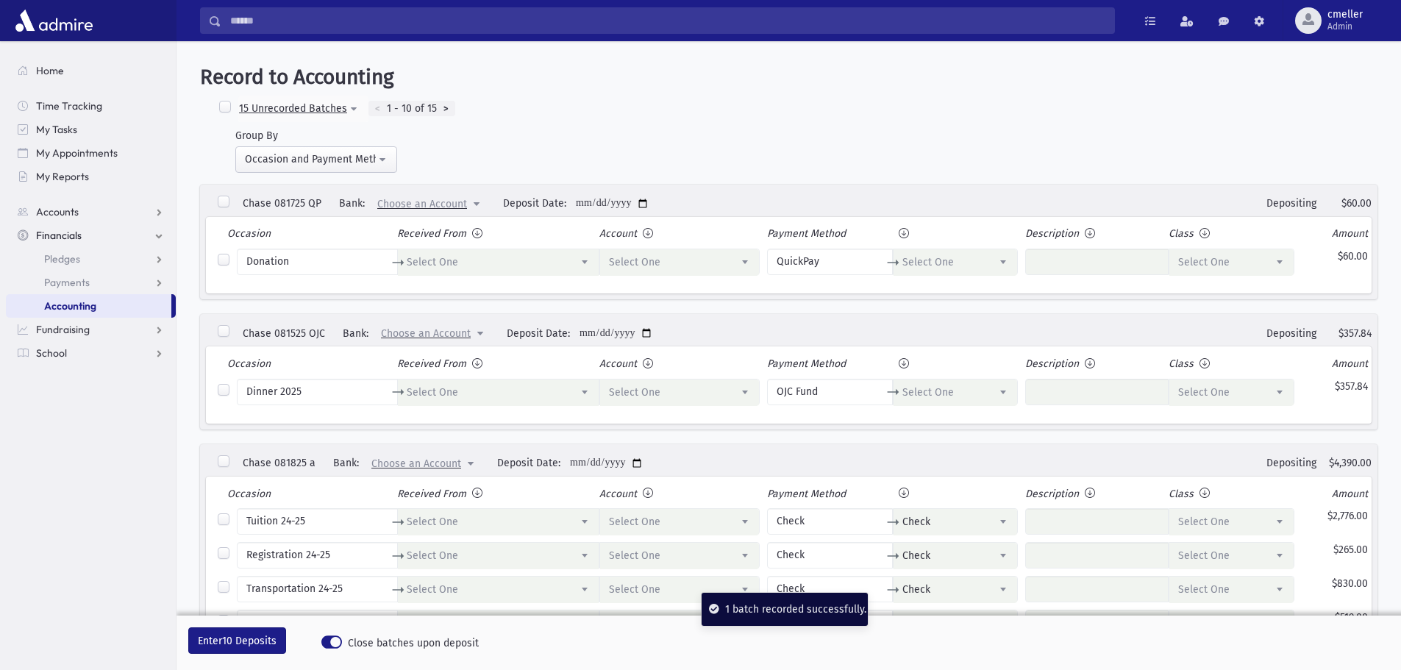
select select
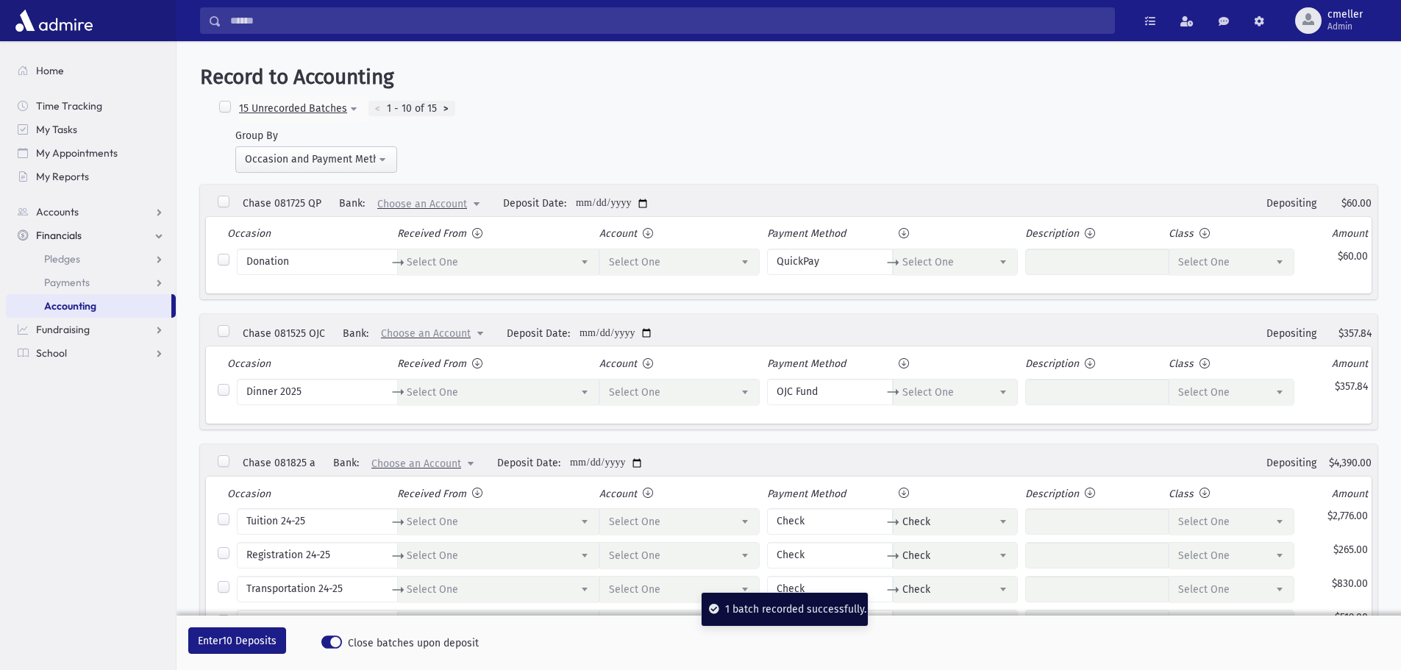
select select "*"
select select
select select "*"
select select
select select "*"
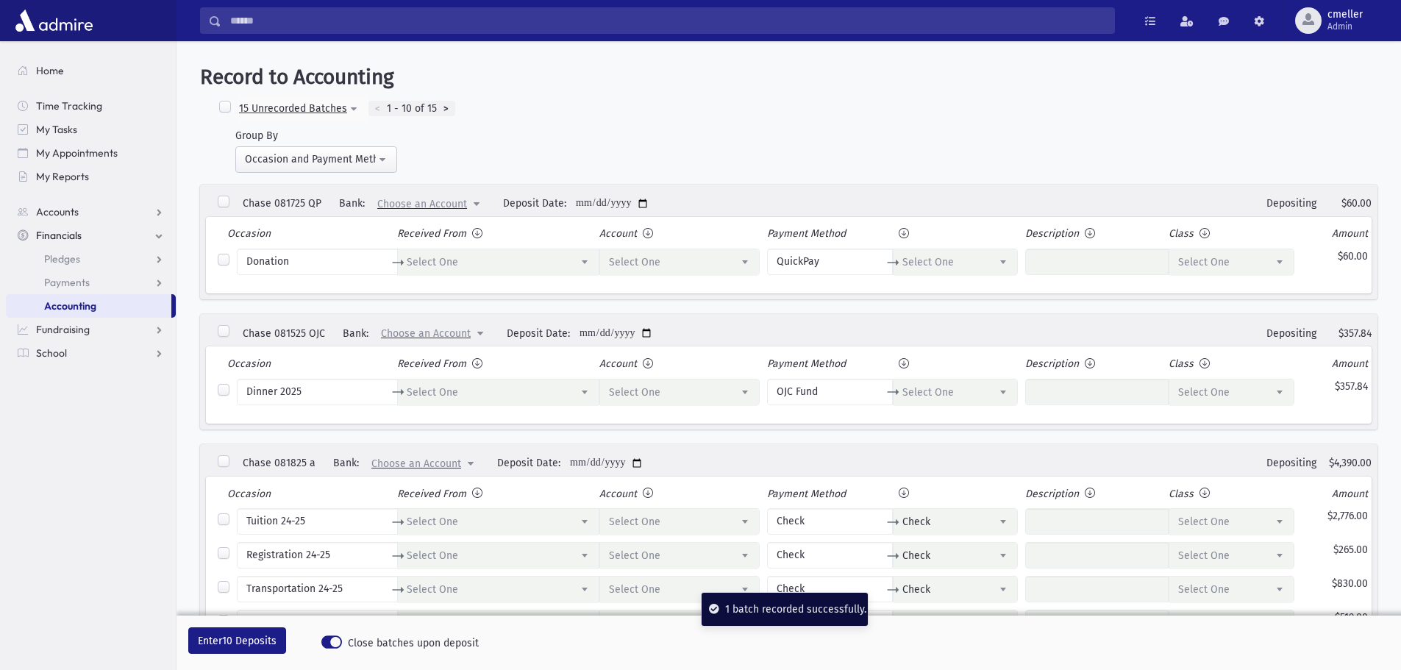
select select
select select "*"
select select
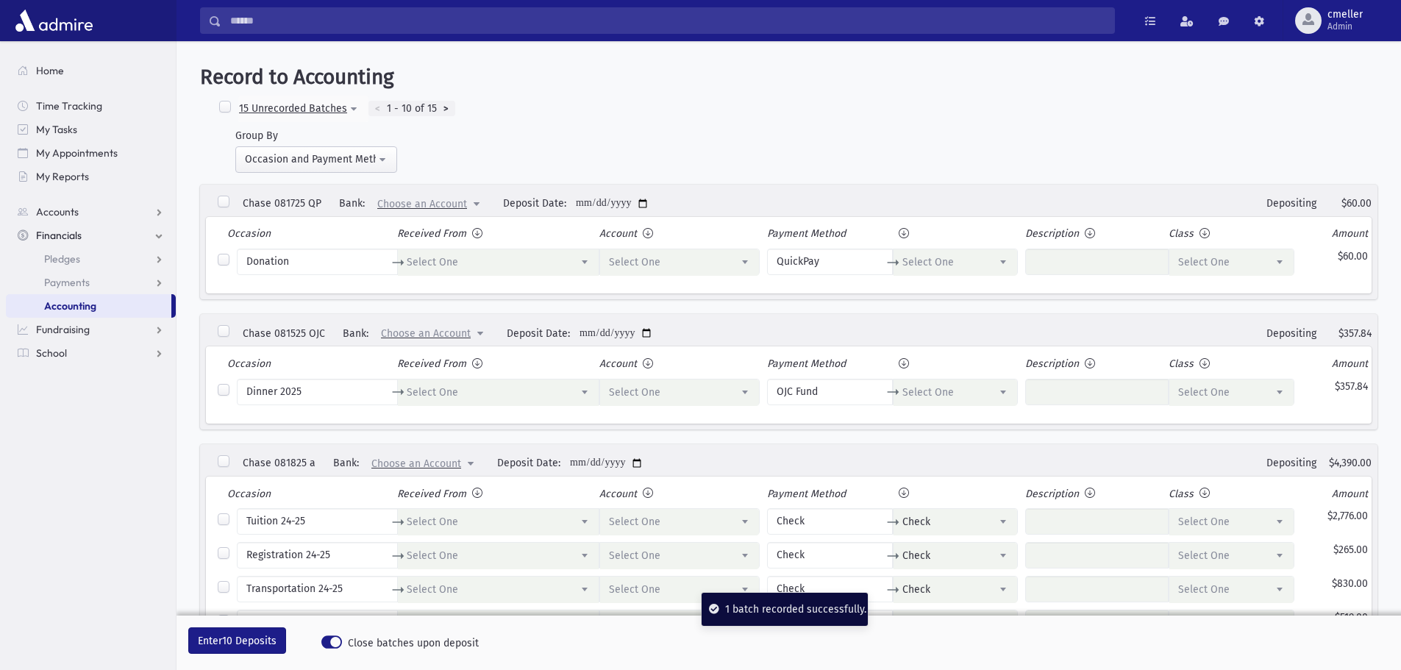
select select
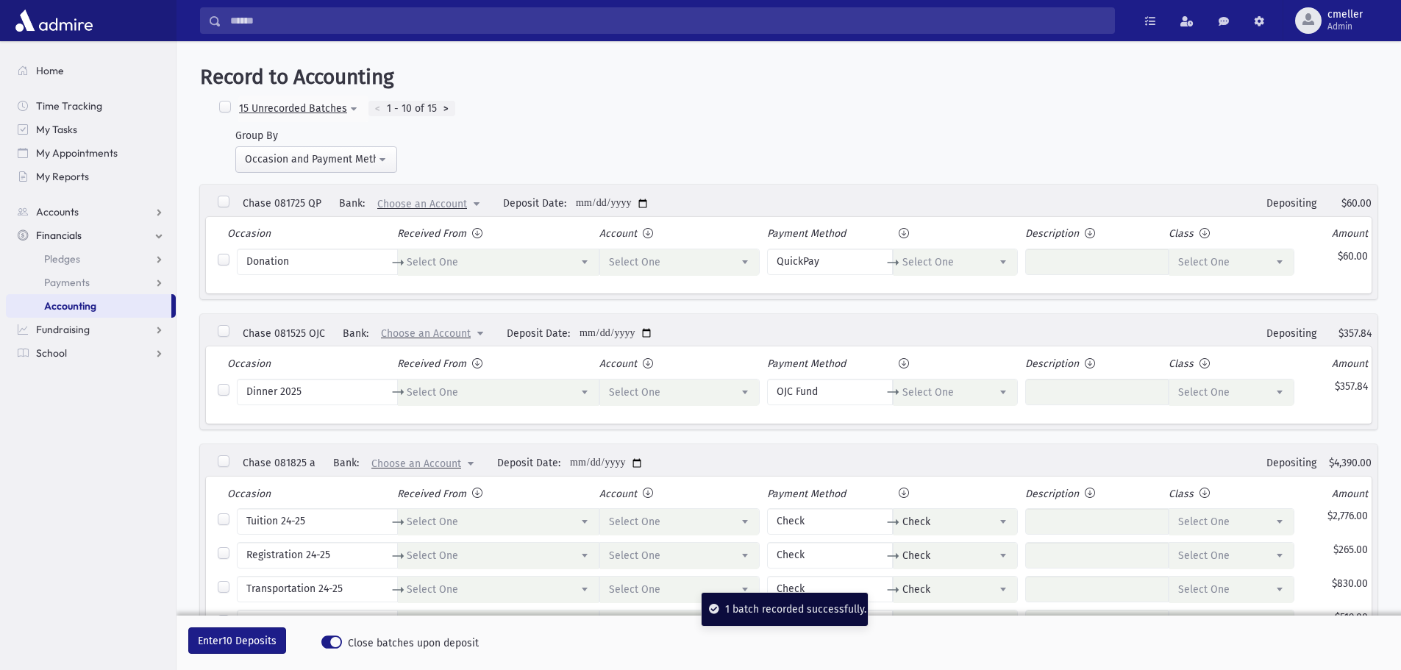
select select
select select "*"
select select
select select "*"
select select
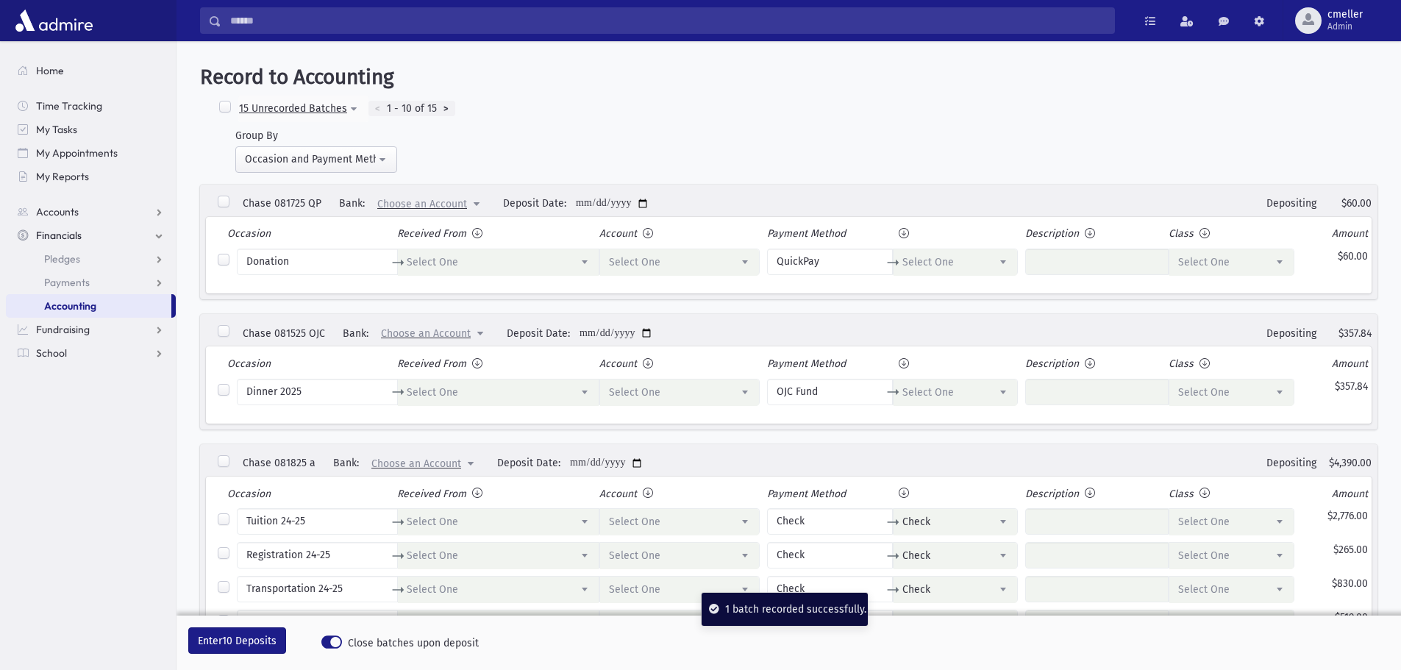
select select "*"
select select
select select "*"
select select
select select "*"
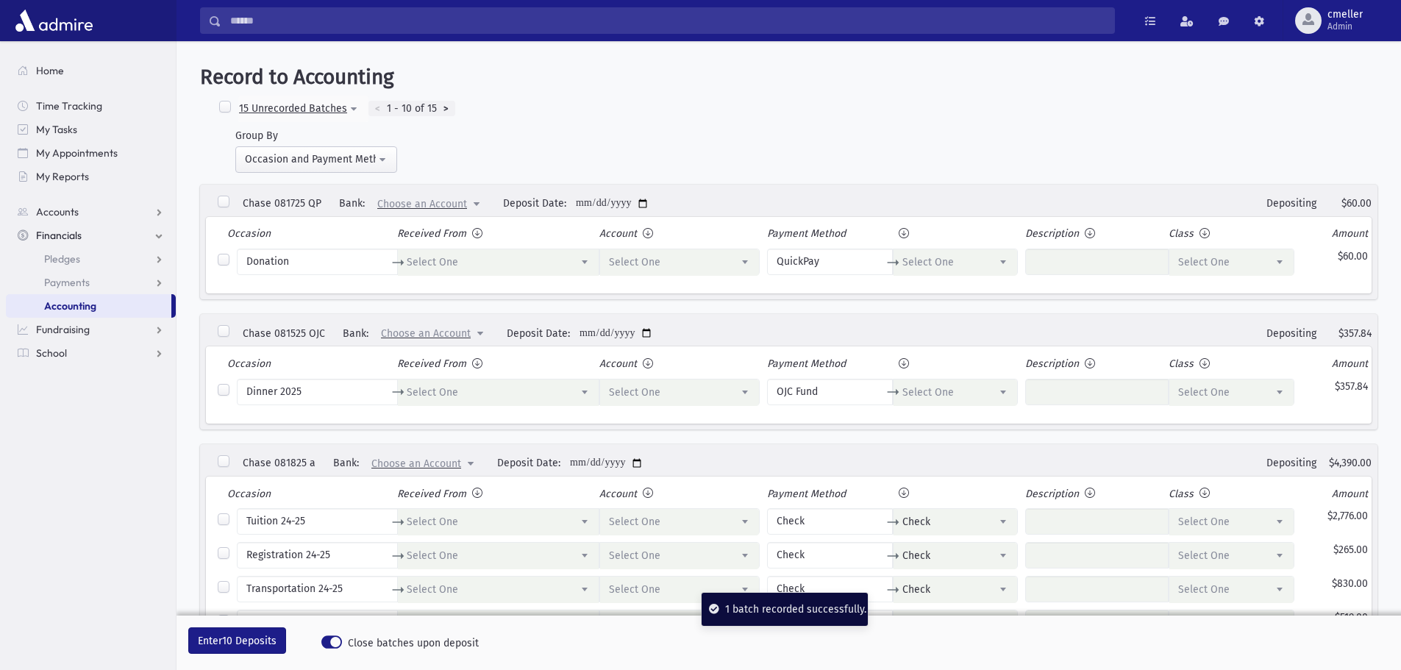
select select
select select "*"
select select
select select "*"
select select
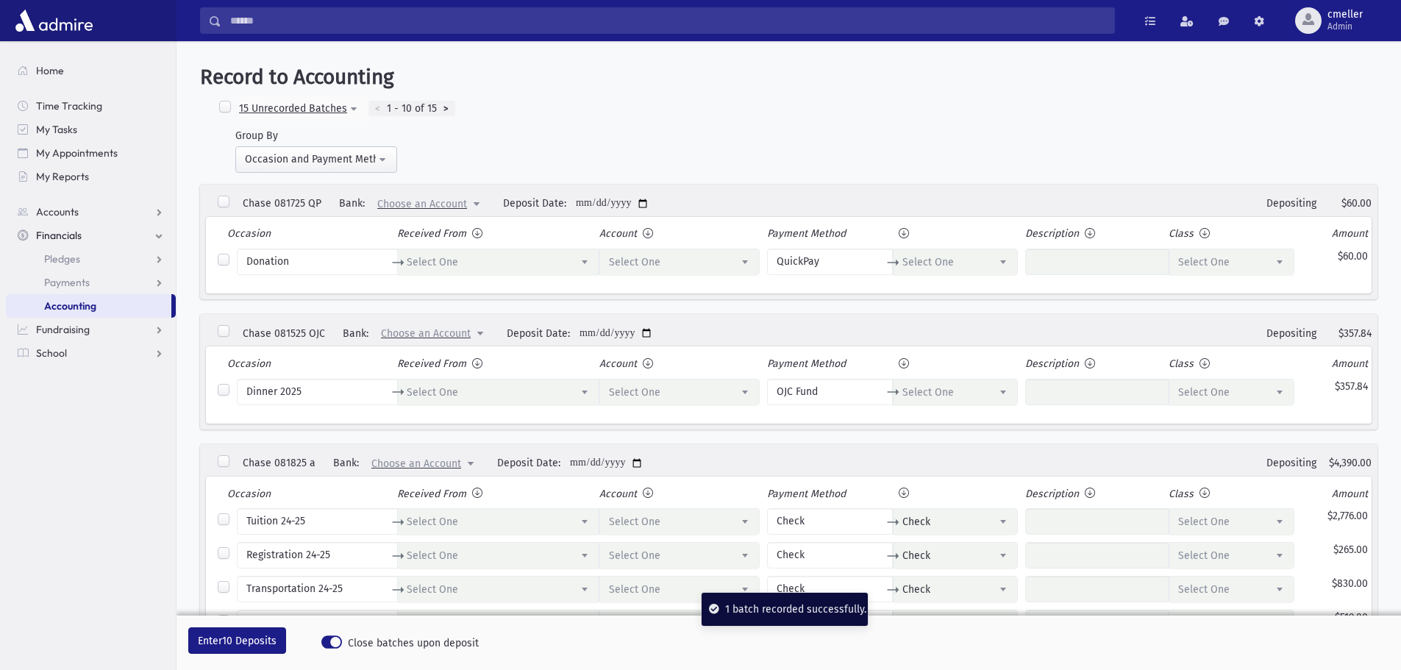
select select
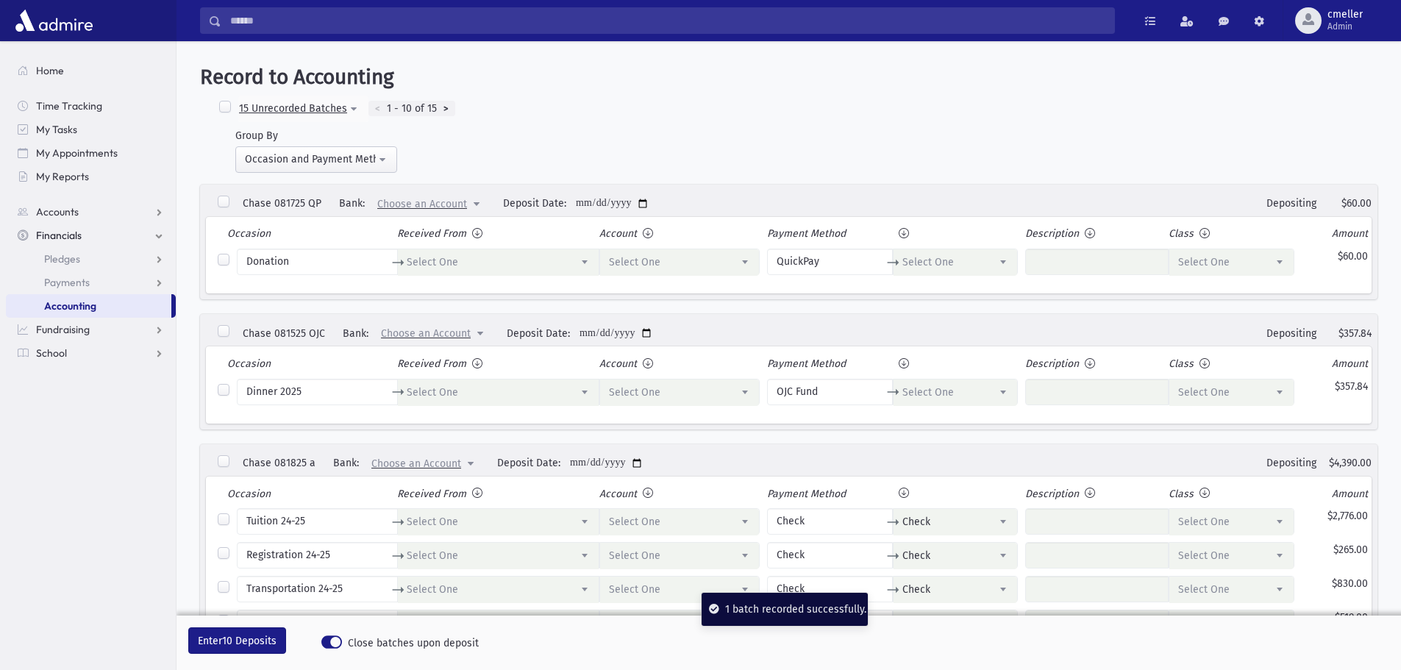
select select
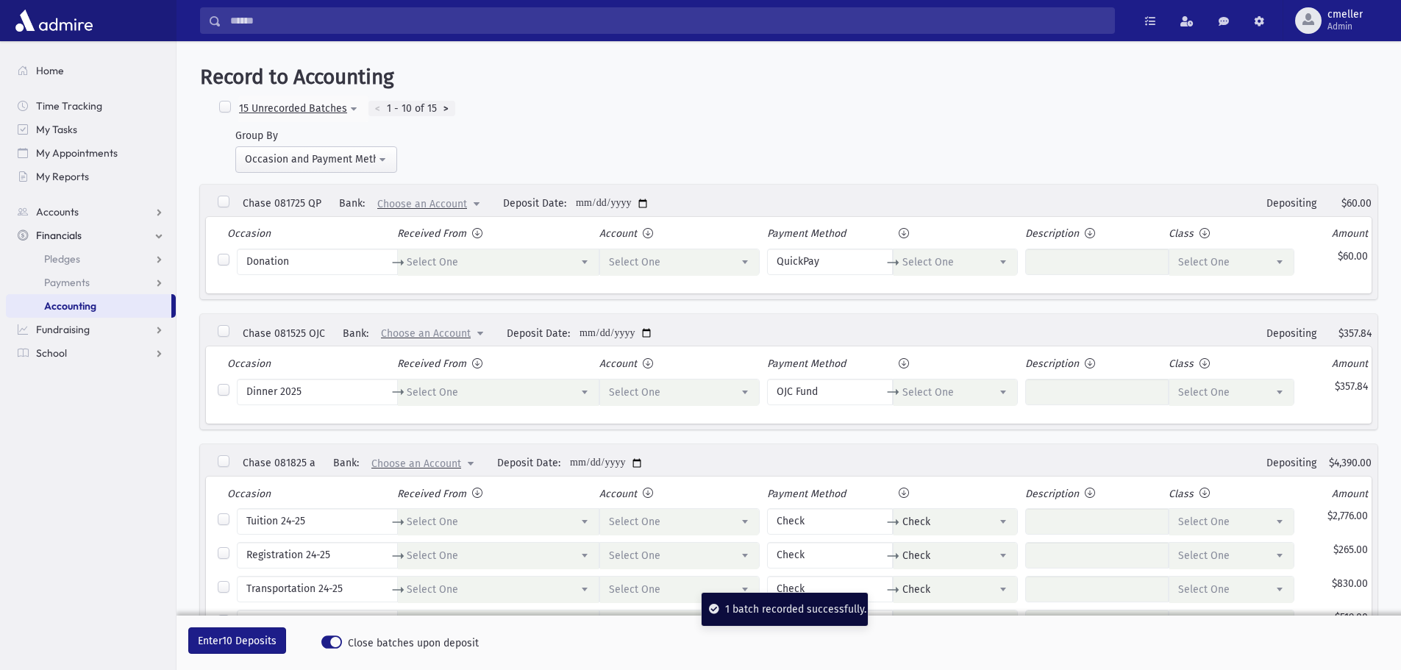
select select
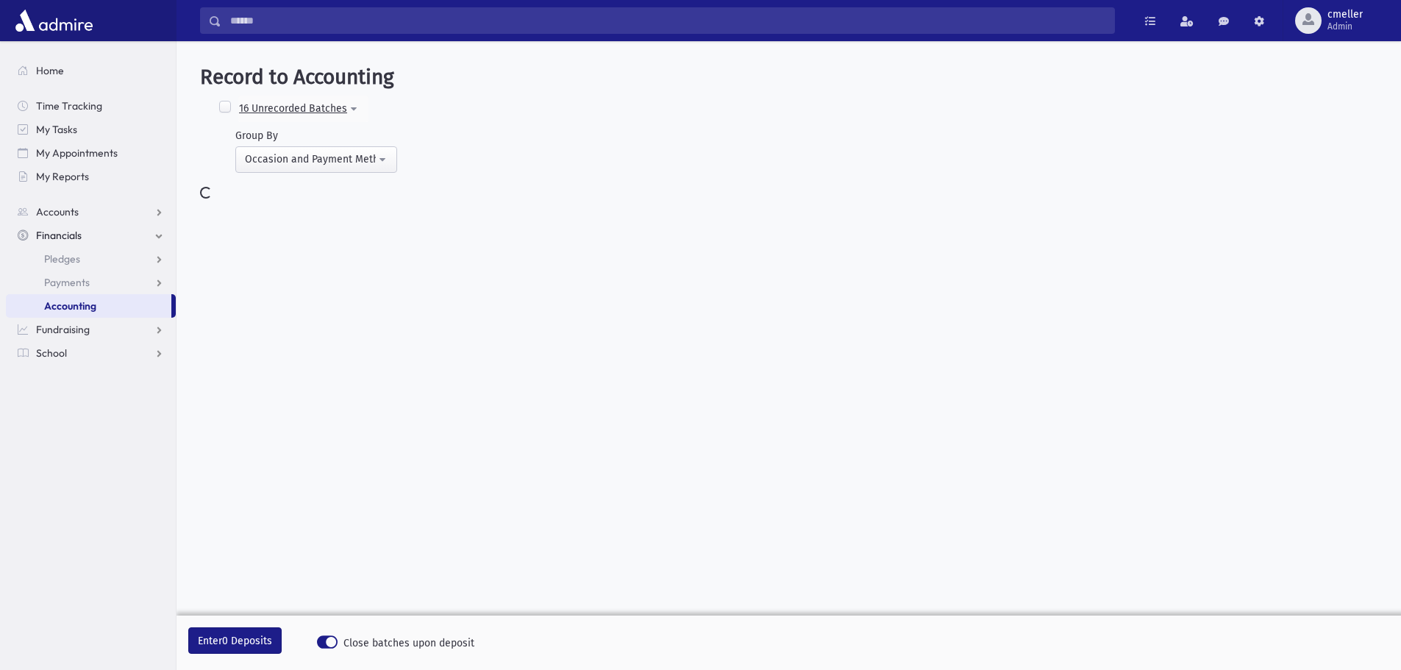
select select
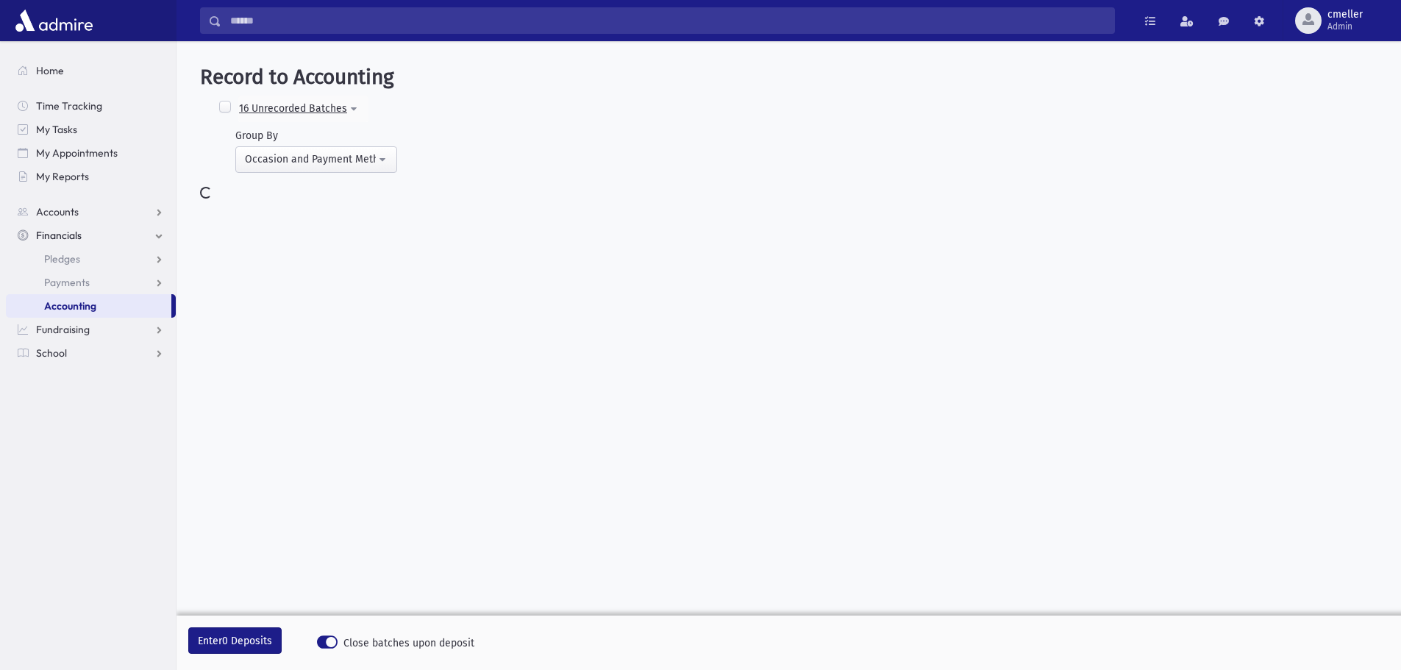
select select
select select "*"
select select
select select "*"
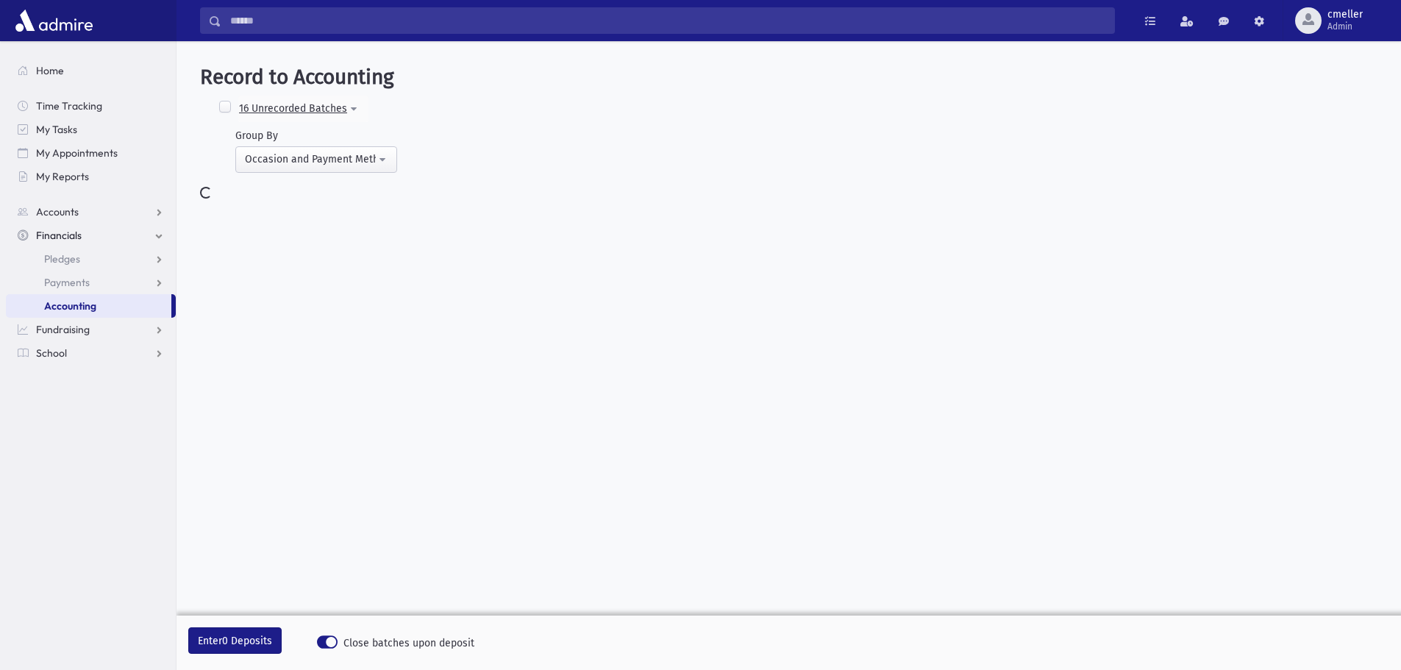
select select
select select "*"
select select
select select "*"
select select
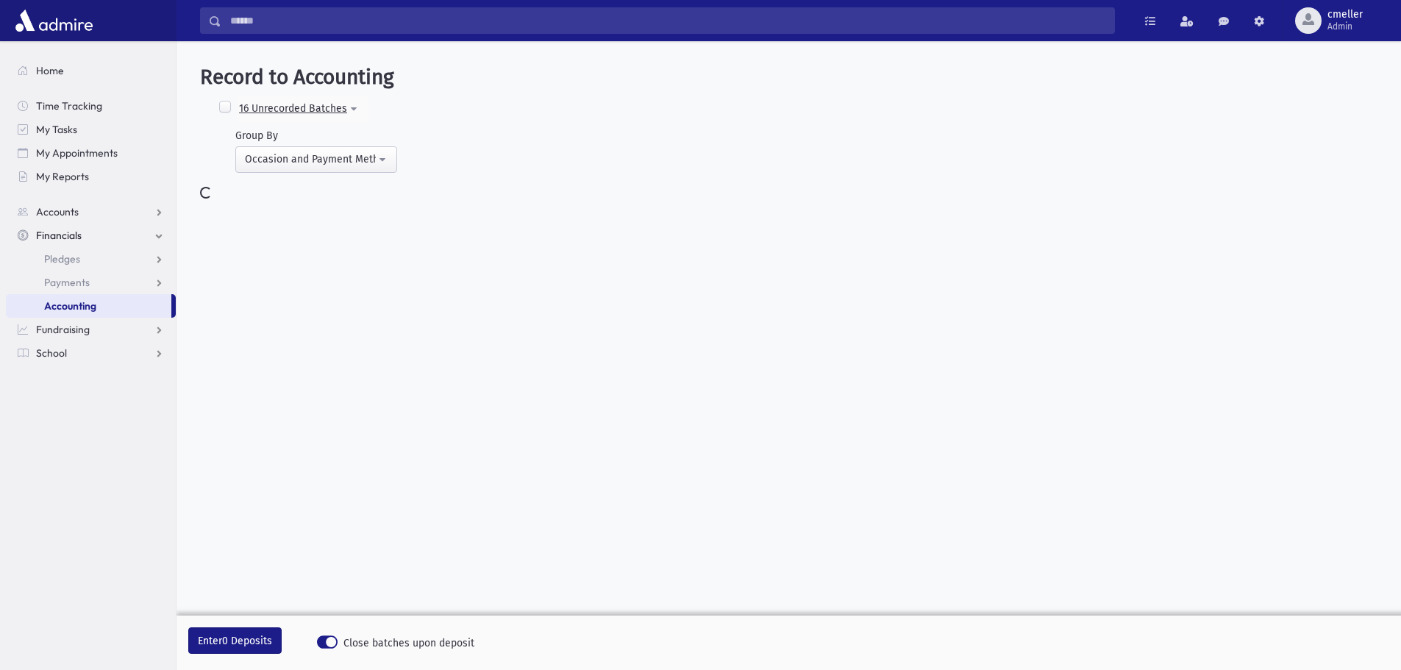
select select
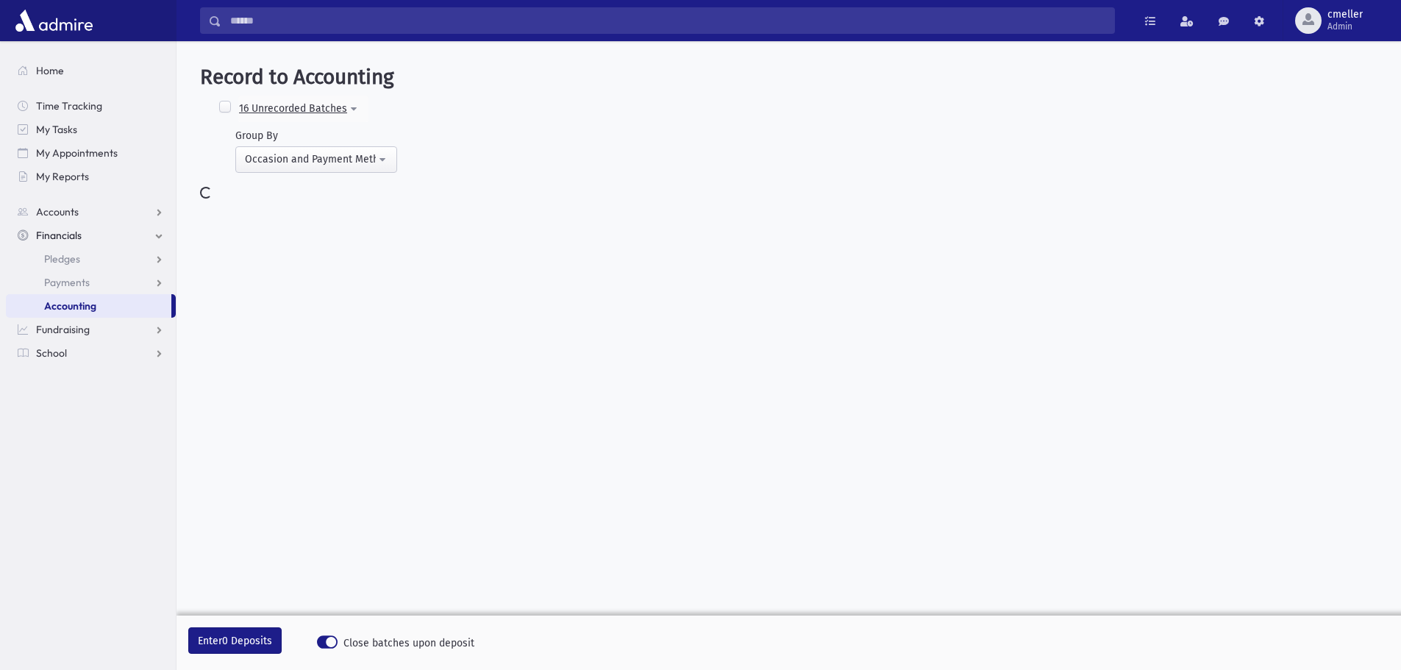
select select
select select "*"
select select
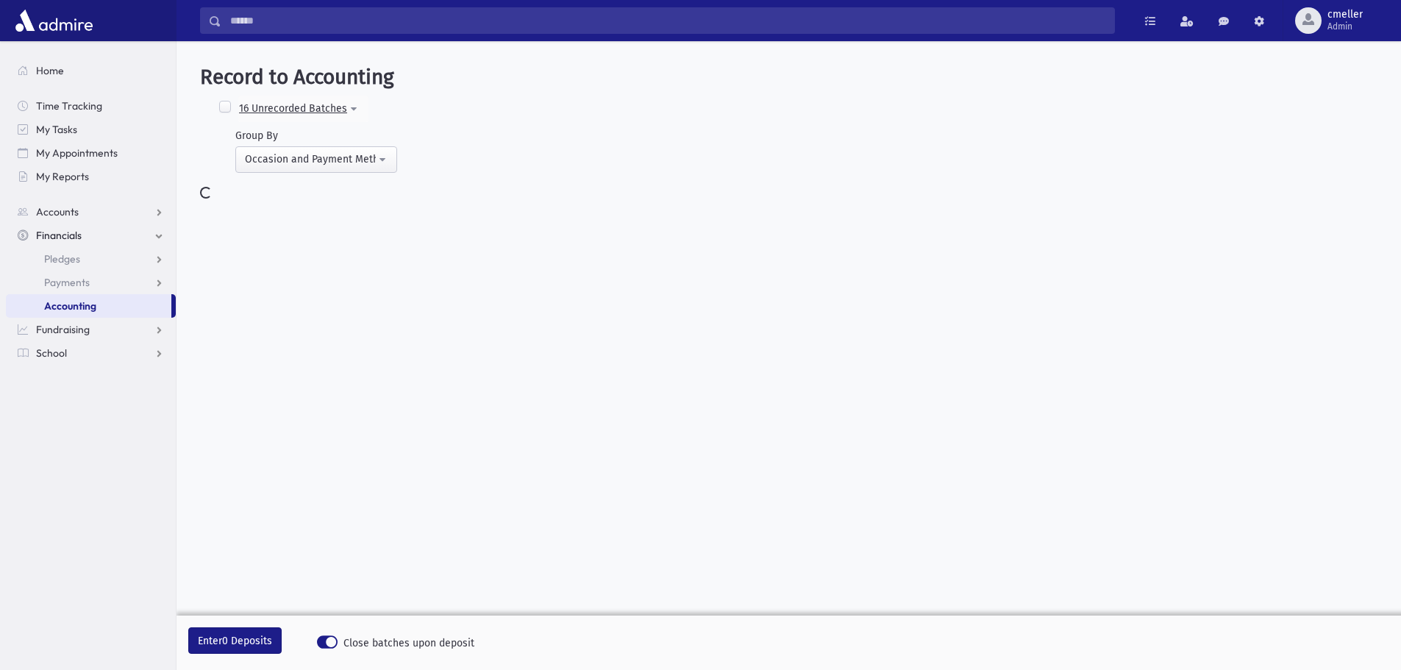
select select "*"
select select
select select "*"
select select
select select "*"
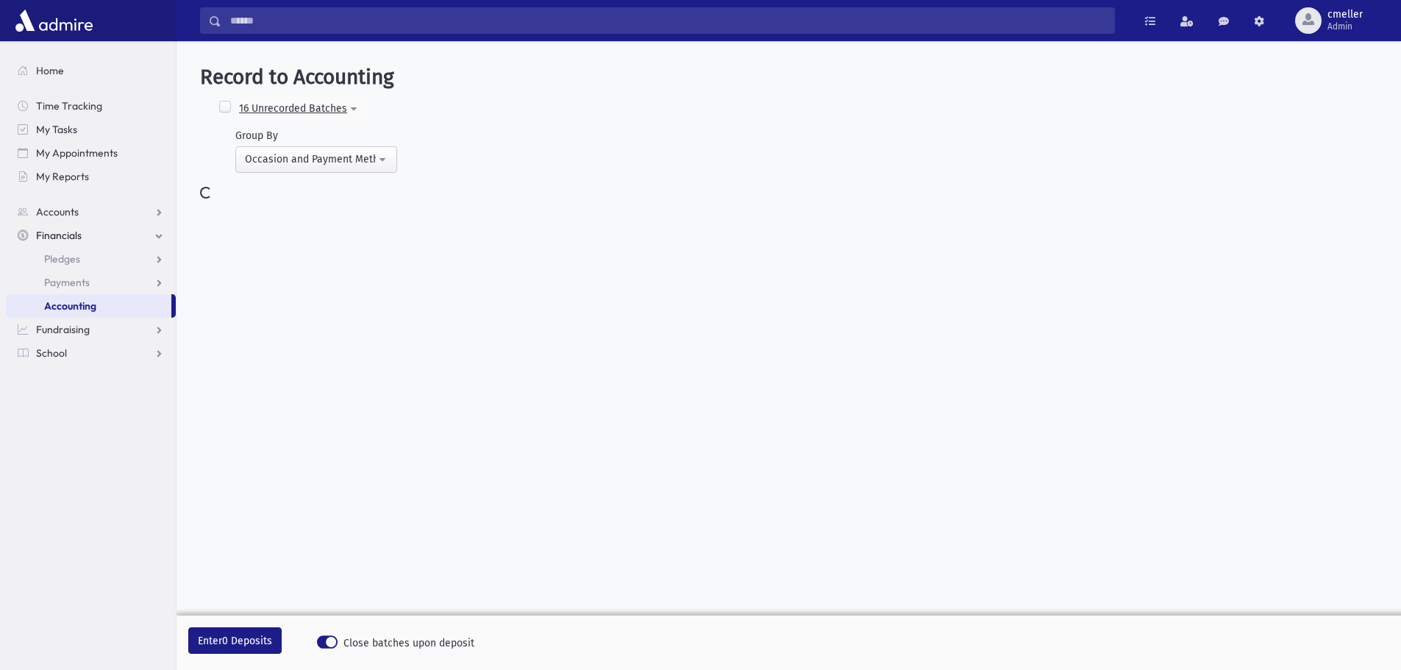
select select
select select "*"
select select
select select "*"
select select
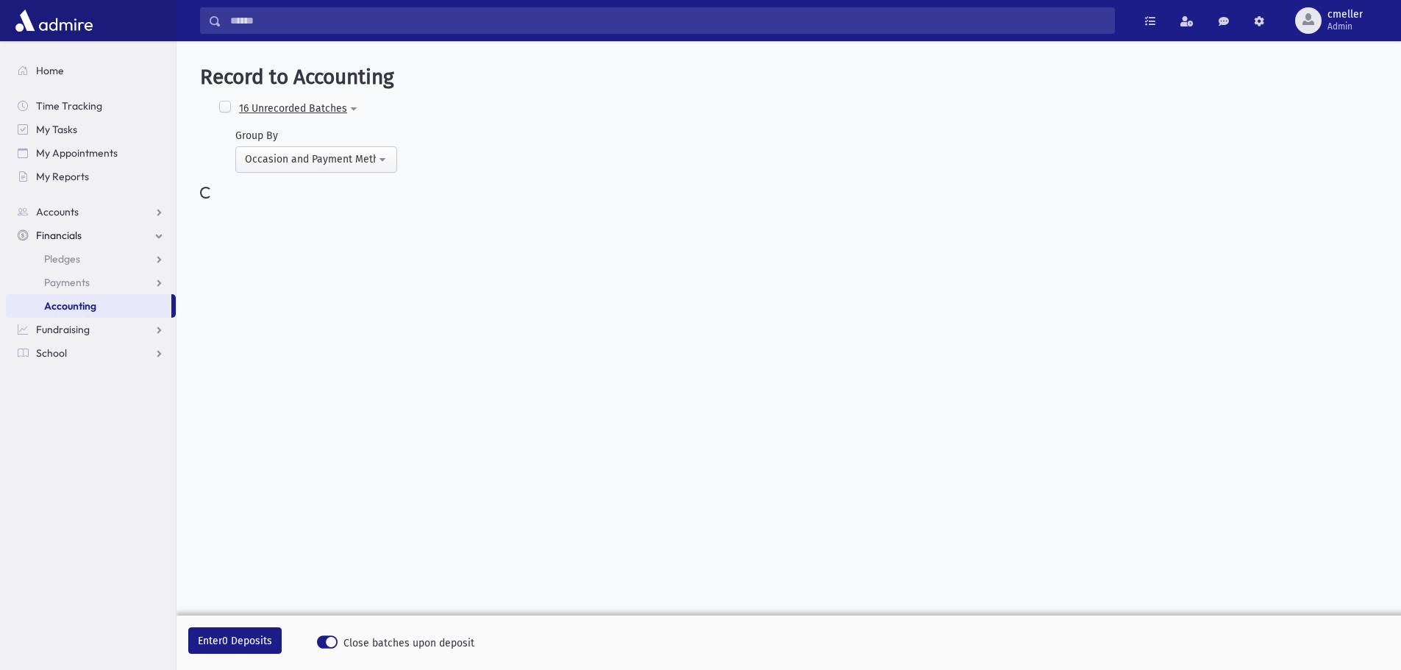
select select "*"
select select
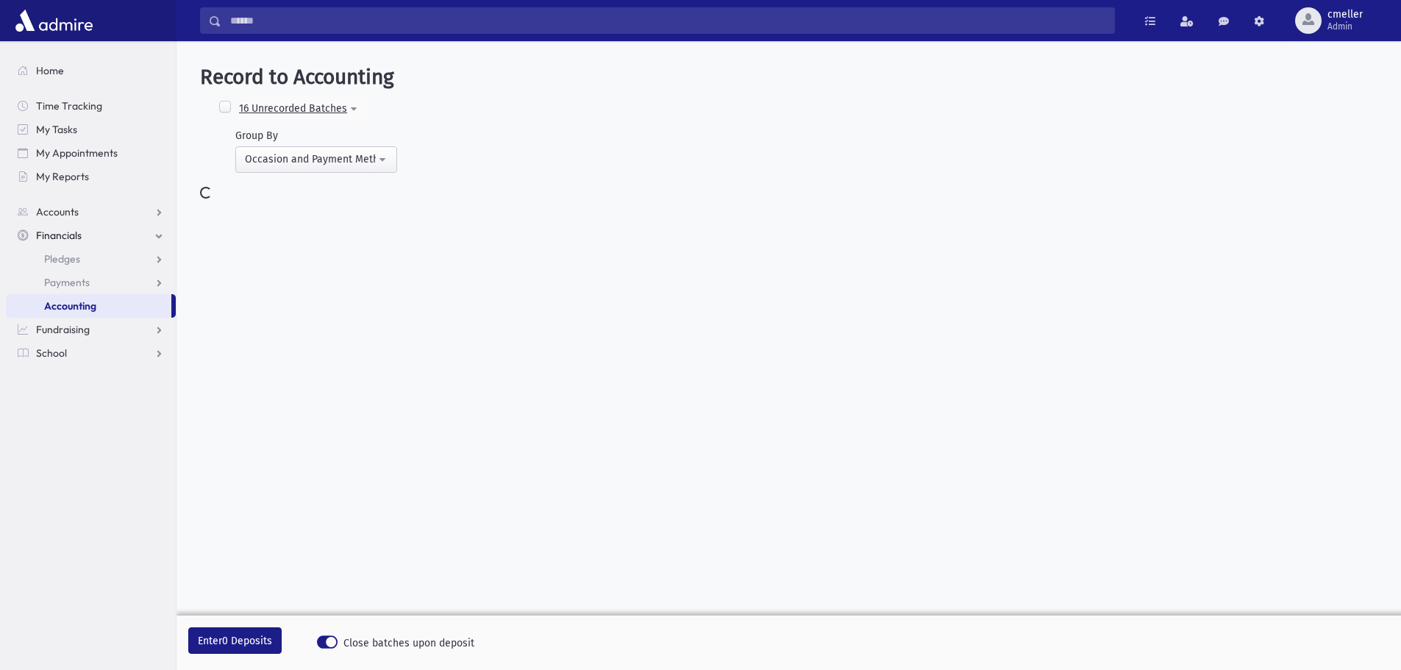
select select
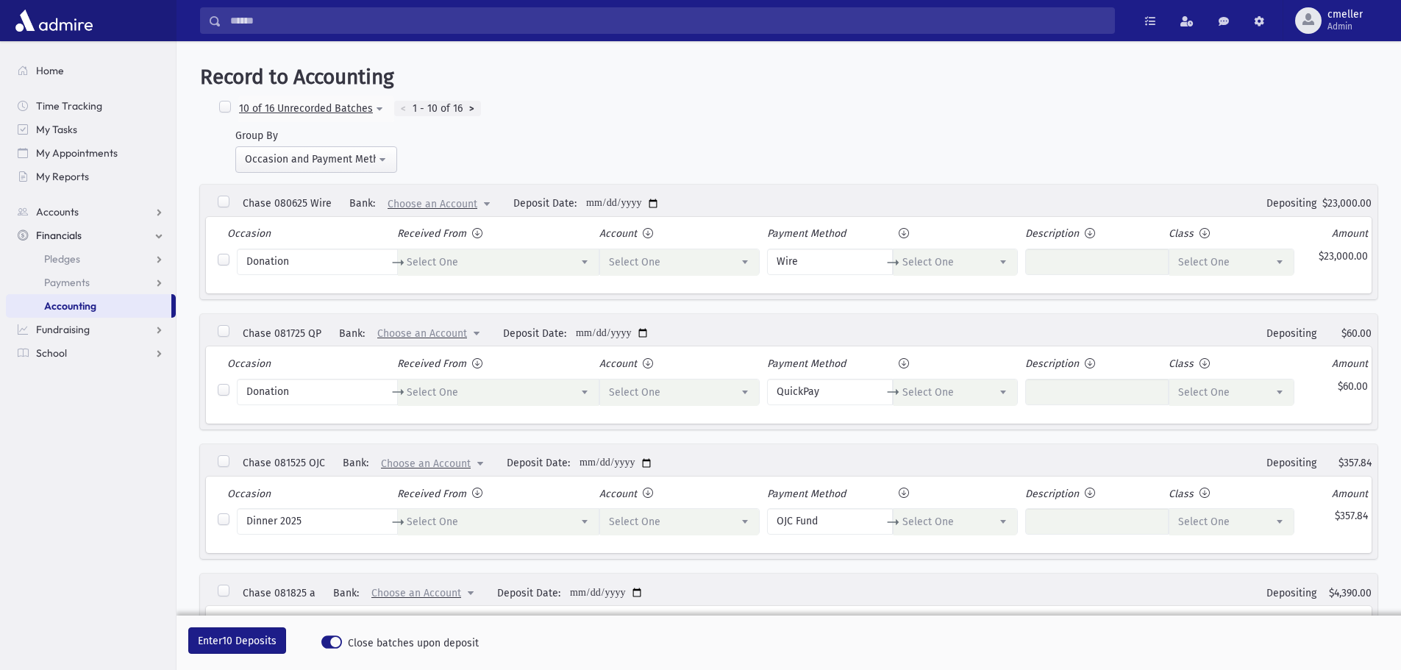
click at [226, 106] on label at bounding box center [225, 107] width 15 height 15
click at [220, 201] on label at bounding box center [223, 202] width 15 height 15
click at [427, 205] on span "Choose an Account" at bounding box center [433, 204] width 90 height 13
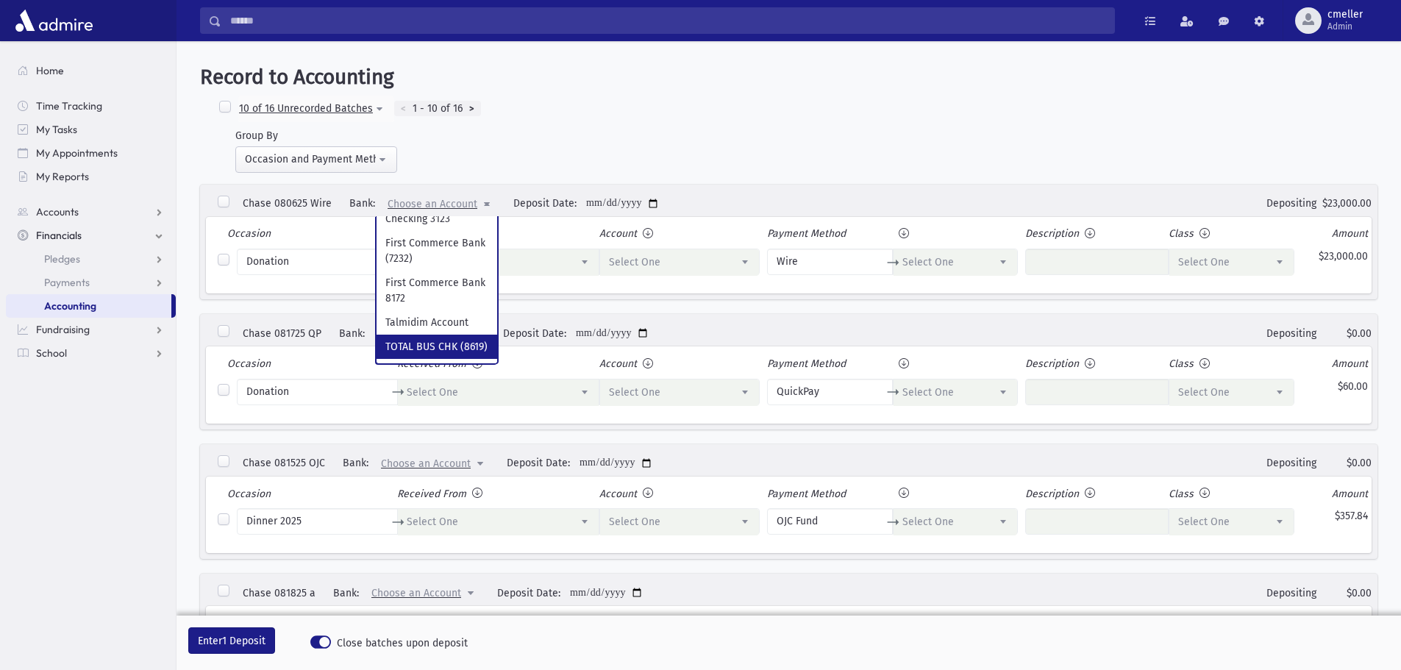
scroll to position [124, 0]
select Wire "***"
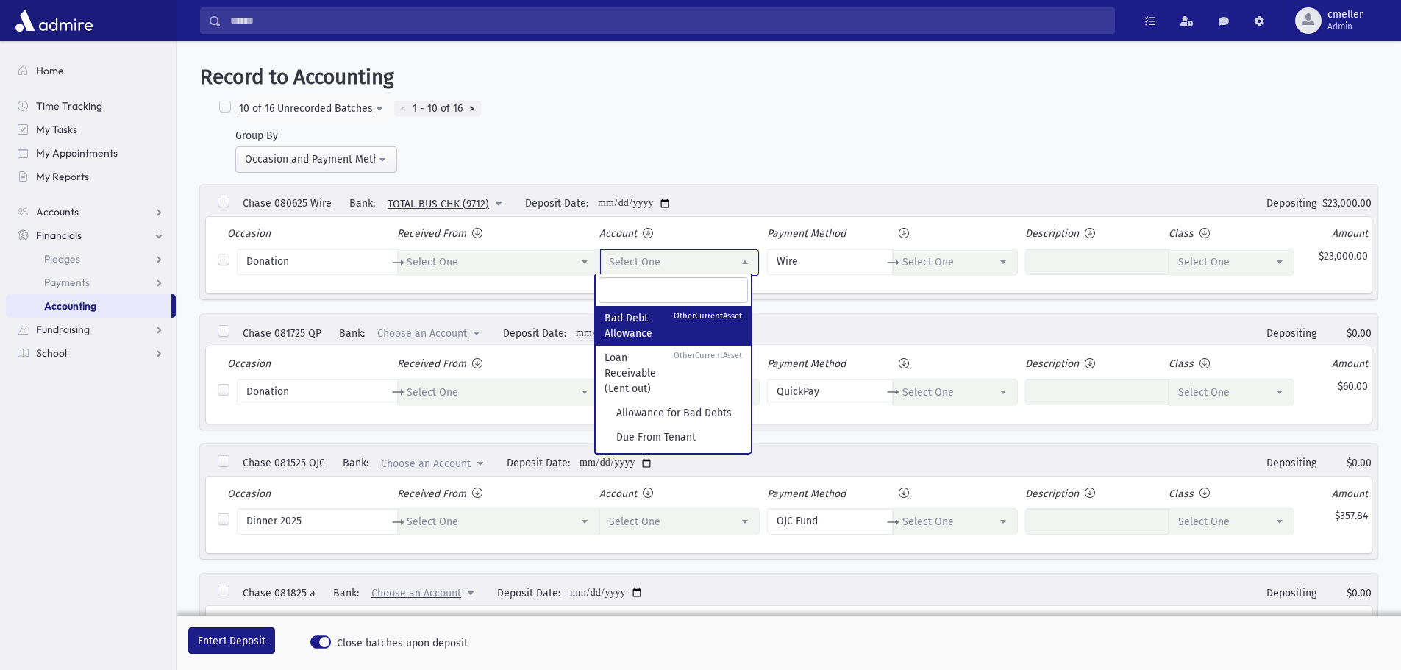
click at [668, 254] on span "Select One" at bounding box center [679, 262] width 159 height 26
type input "****"
select select "**"
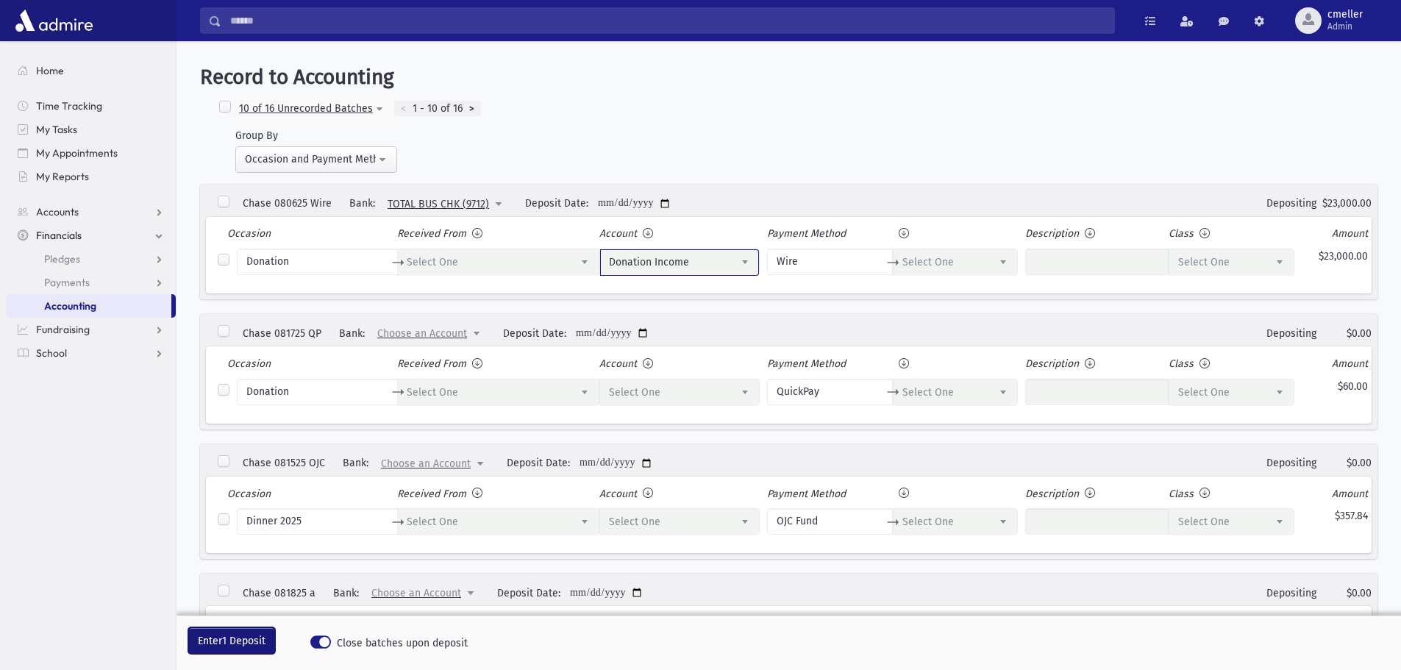
click at [246, 647] on span "1 Deposit" at bounding box center [243, 641] width 43 height 13
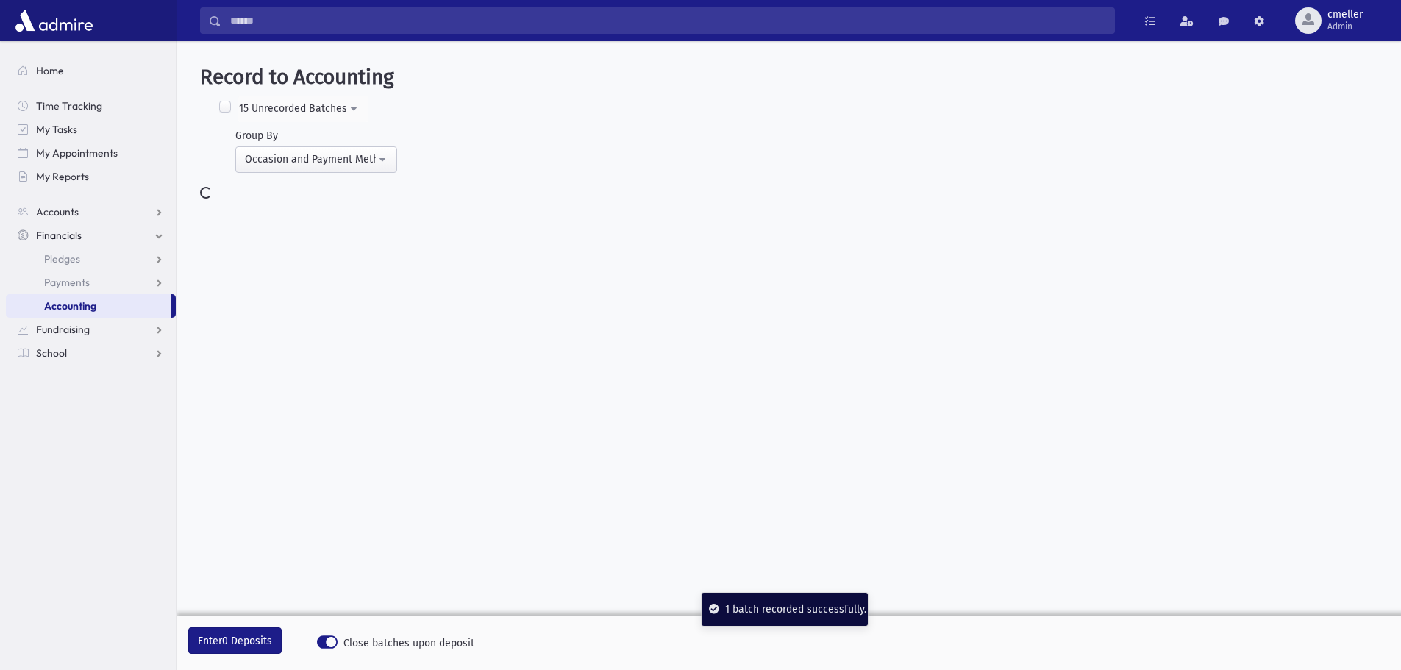
select select
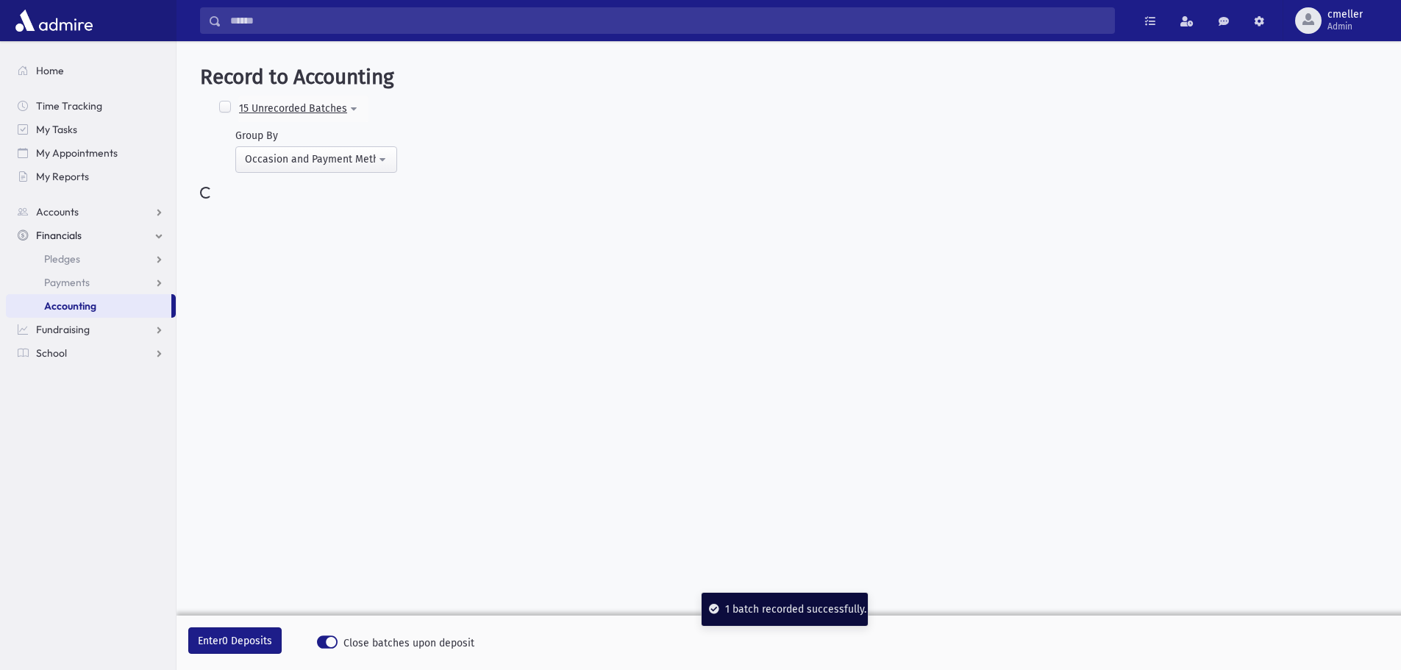
select select "*"
select select
select select "*"
select select
select select "*"
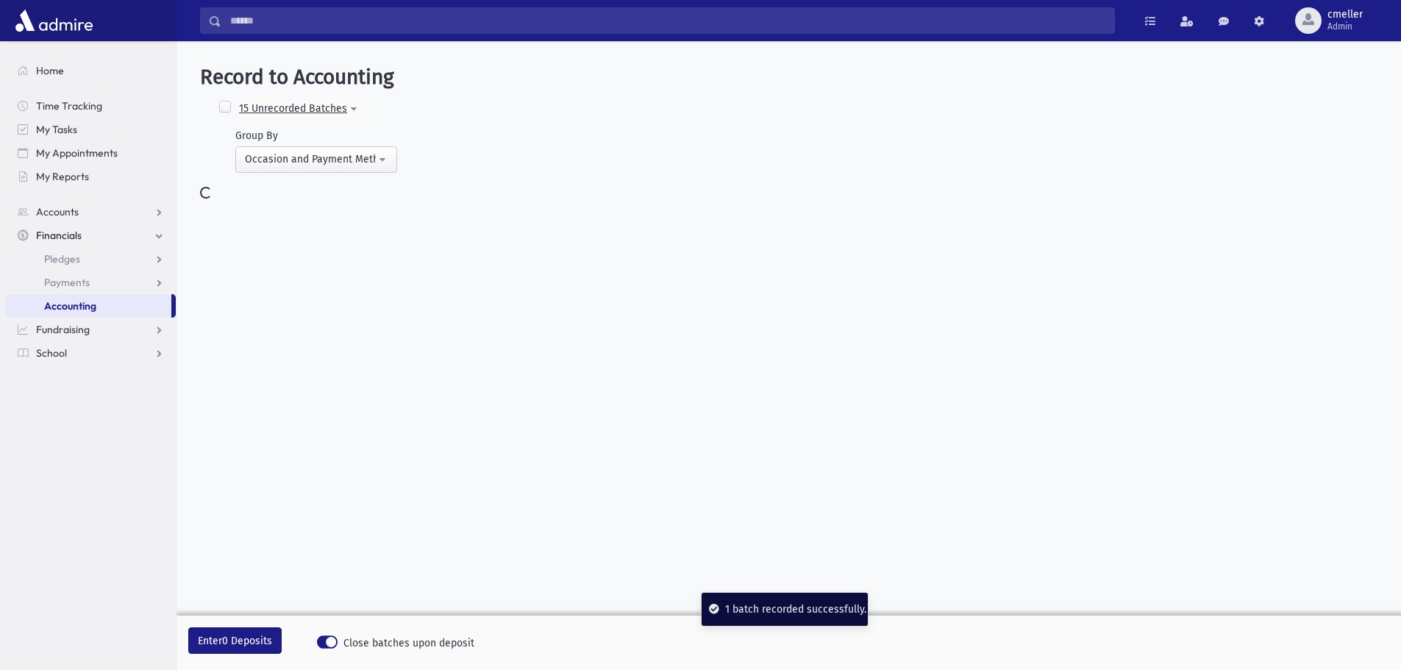
select select
select select "*"
select select
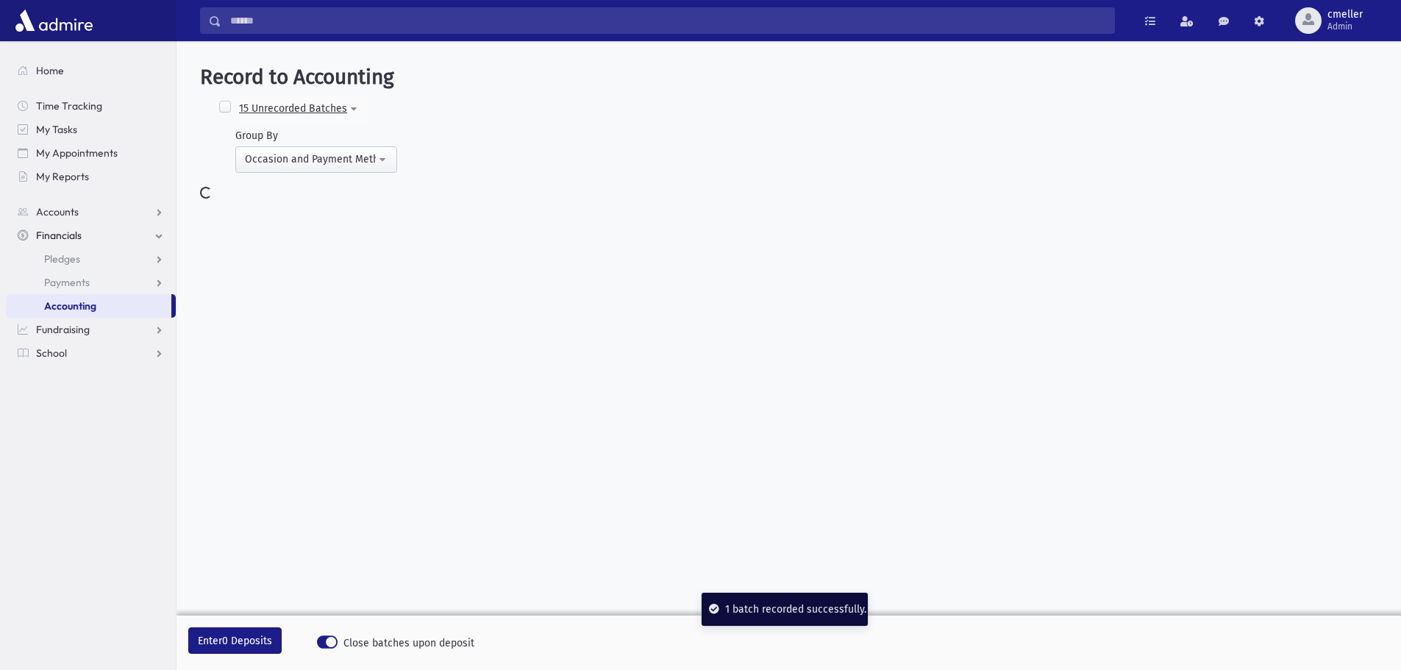
select select
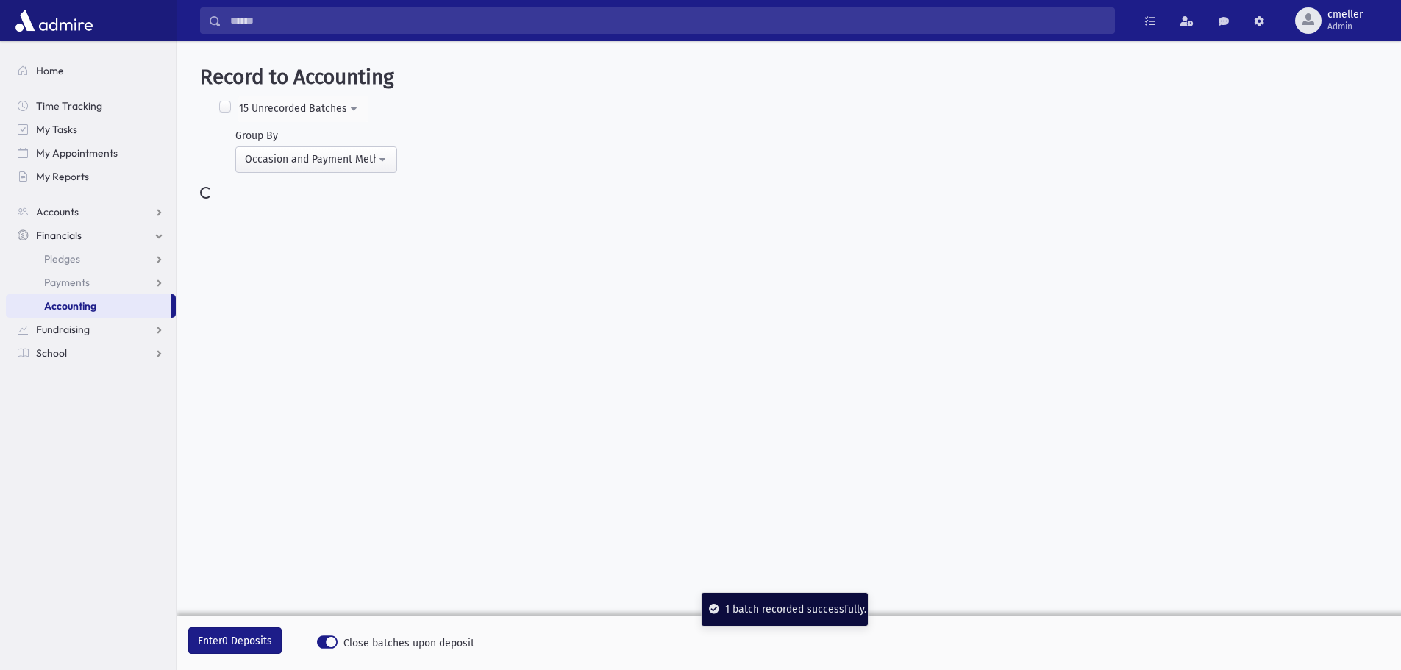
select select
select select "*"
select select
select select "*"
select select
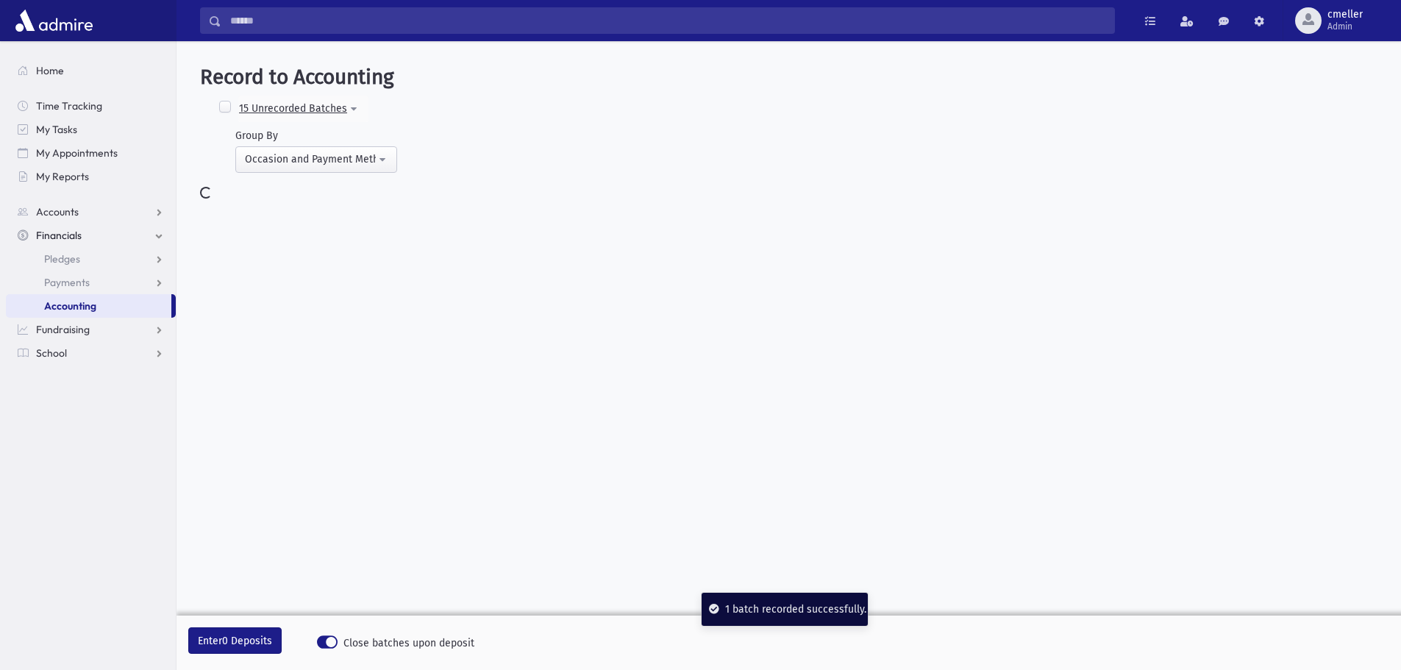
select select "*"
select select
select select "*"
select select
select select "*"
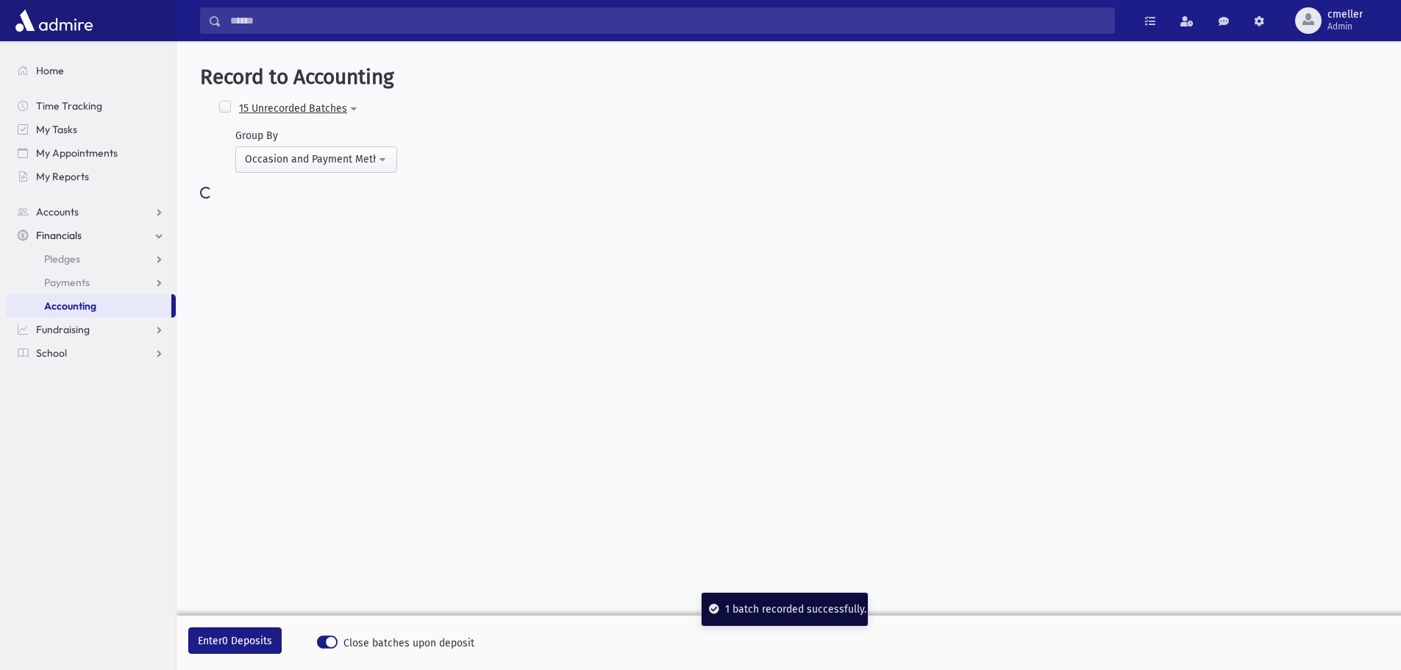
select select
select select "*"
select select
select select "*"
select select
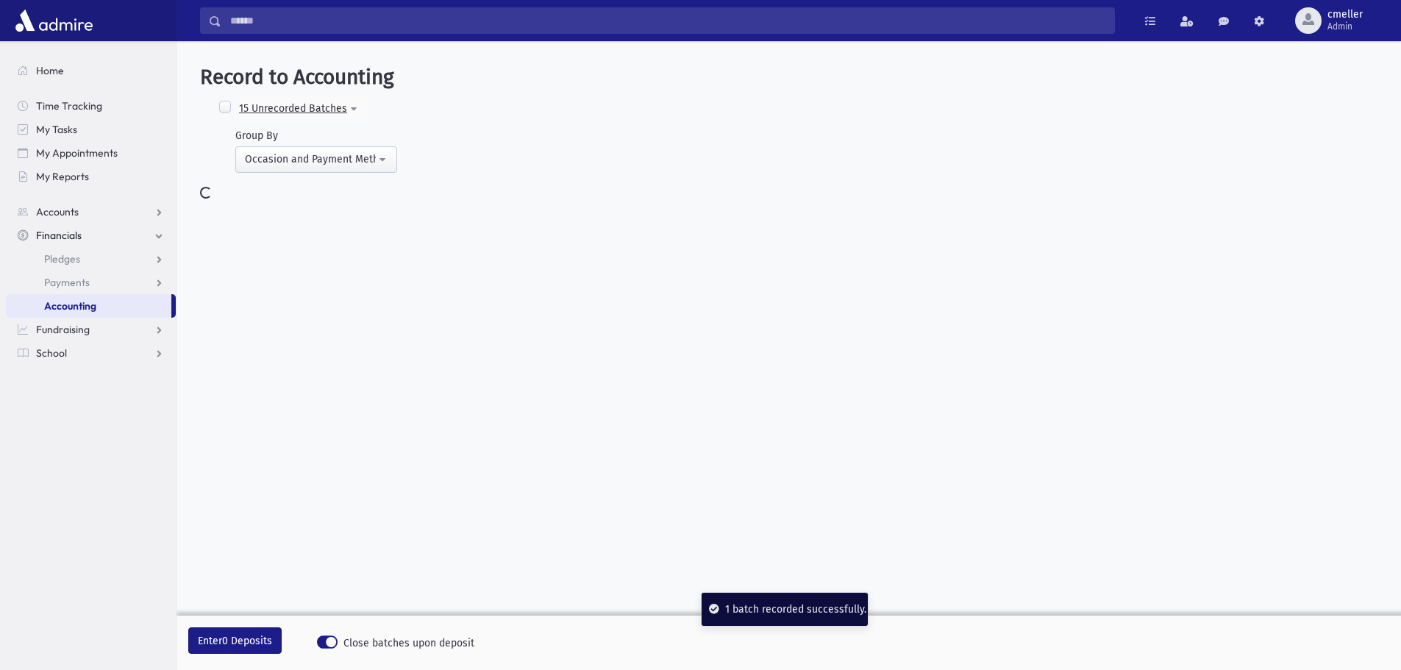
select select
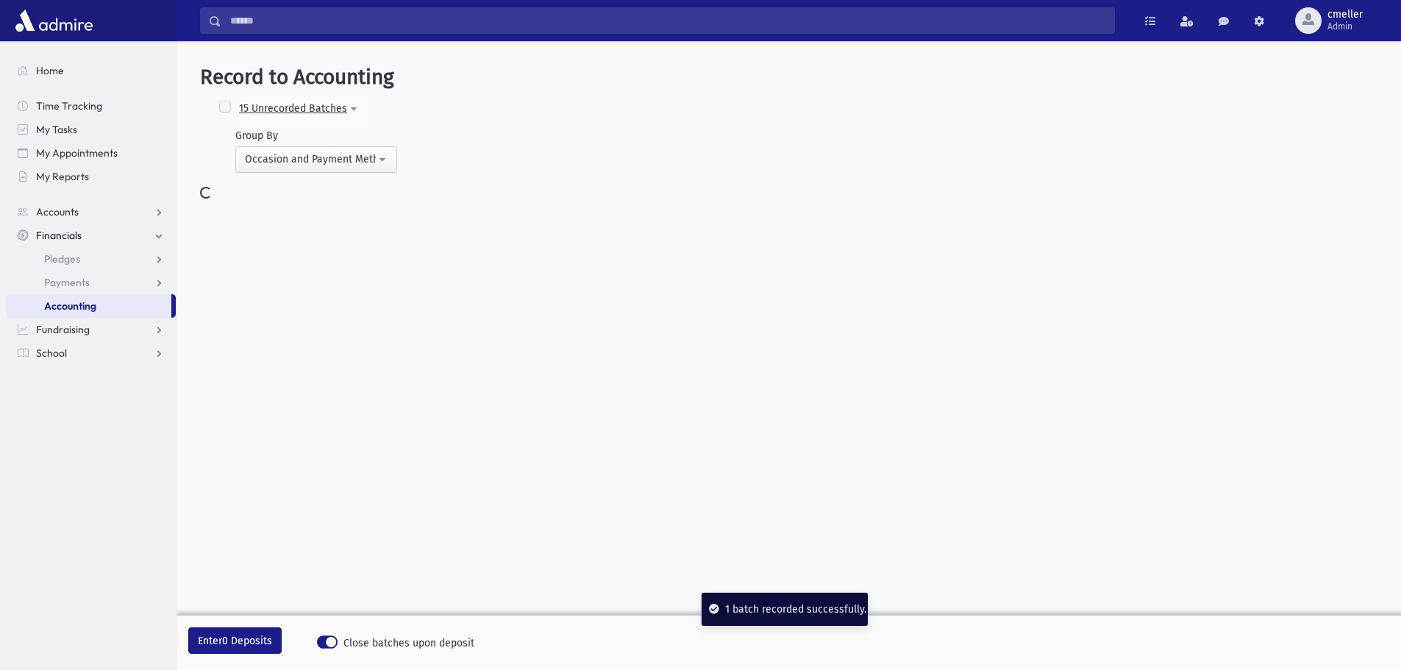
select select
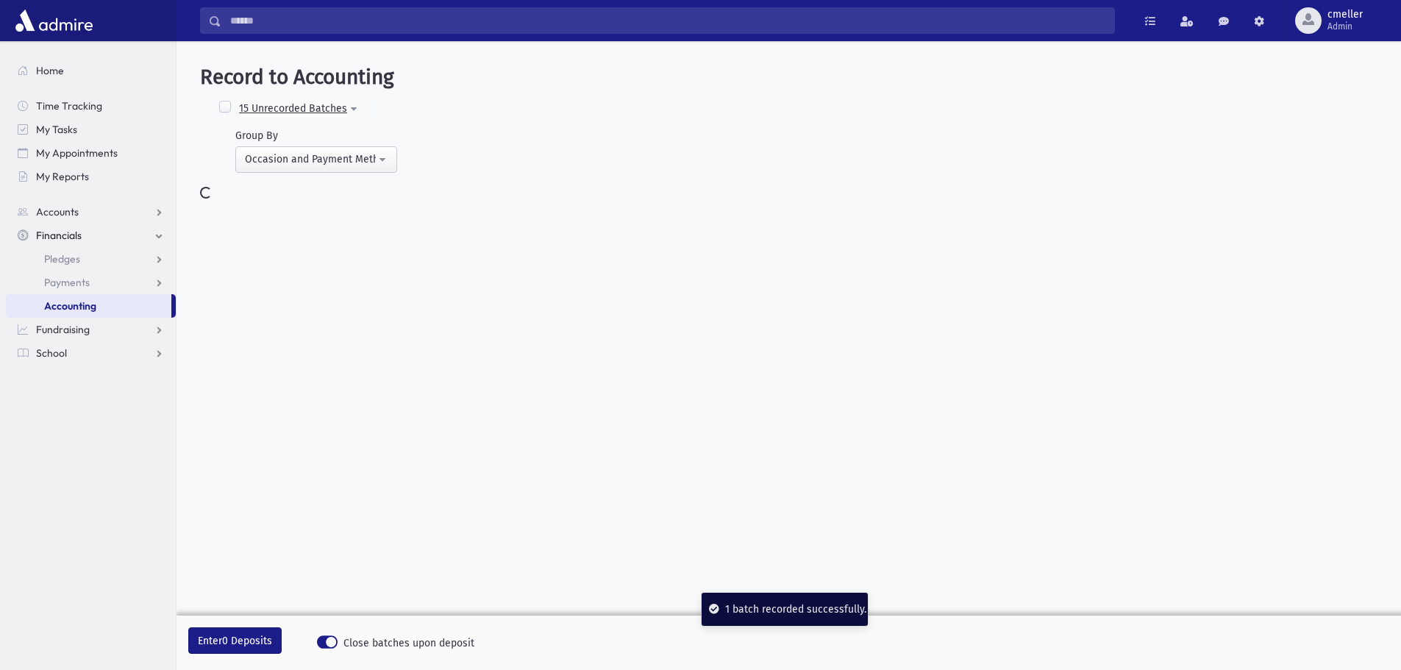
select select
